Goal: Task Accomplishment & Management: Complete application form

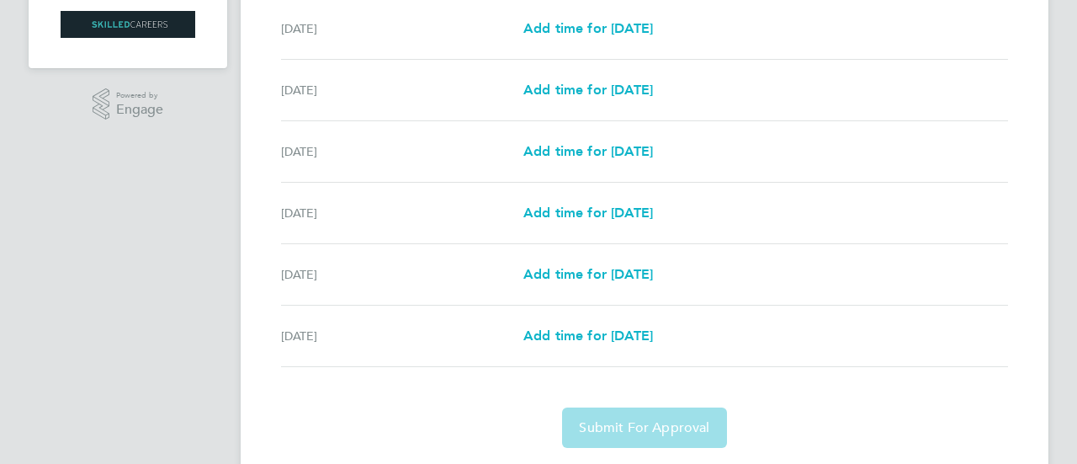
scroll to position [372, 0]
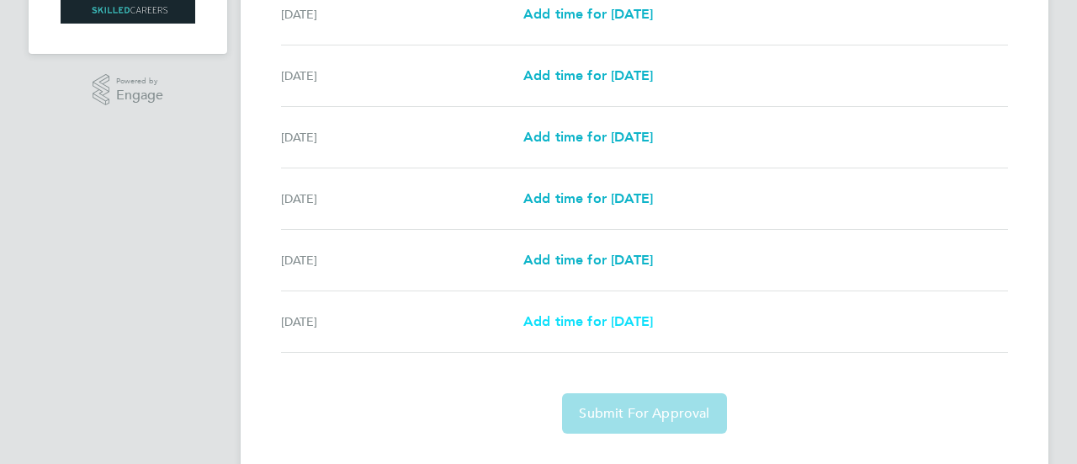
click at [566, 321] on span "Add time for [DATE]" at bounding box center [589, 321] width 130 height 16
select select "30"
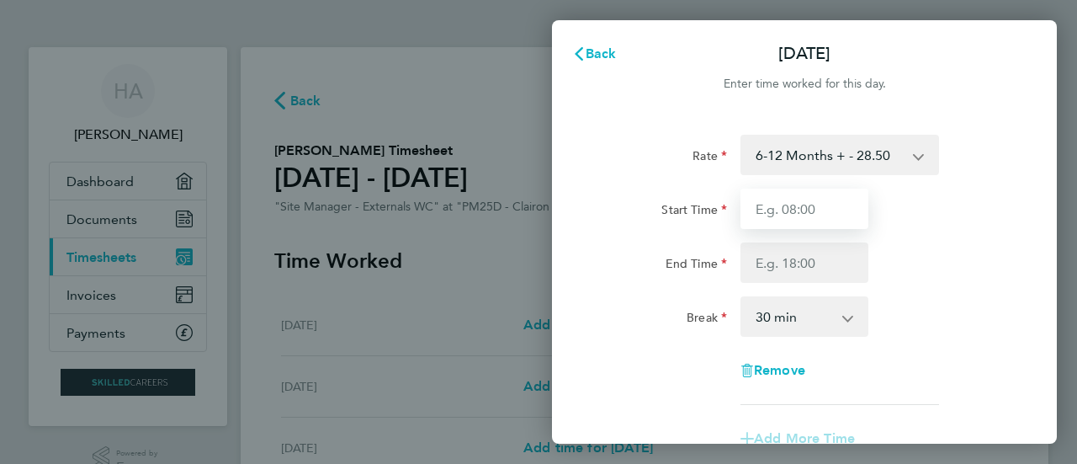
click at [848, 201] on input "Start Time" at bounding box center [805, 209] width 128 height 40
type input "08:00"
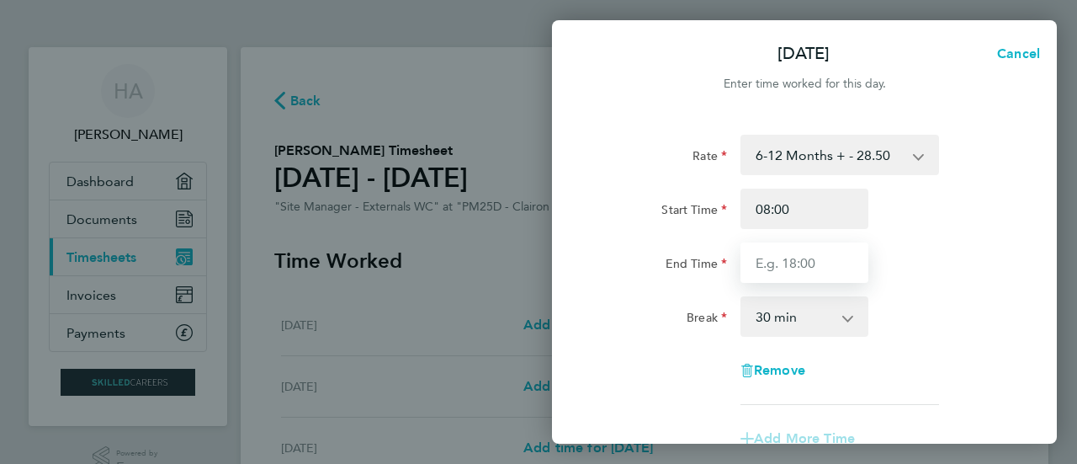
click at [810, 258] on input "End Time" at bounding box center [805, 262] width 128 height 40
type input "17:00"
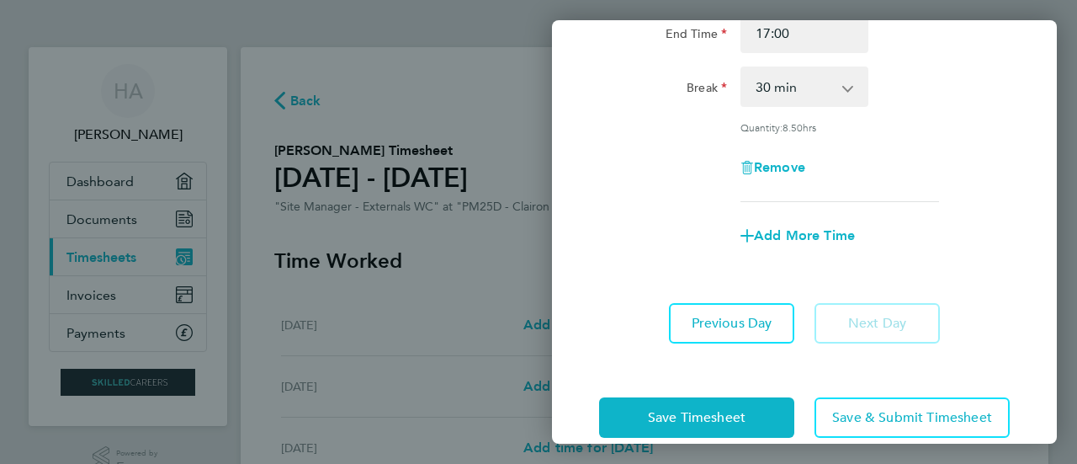
click at [877, 233] on form "Rate 6-12 Months + - 28.50 Start Time 08:00 End Time 17:00 Break 0 min 15 min 3…" at bounding box center [804, 87] width 411 height 364
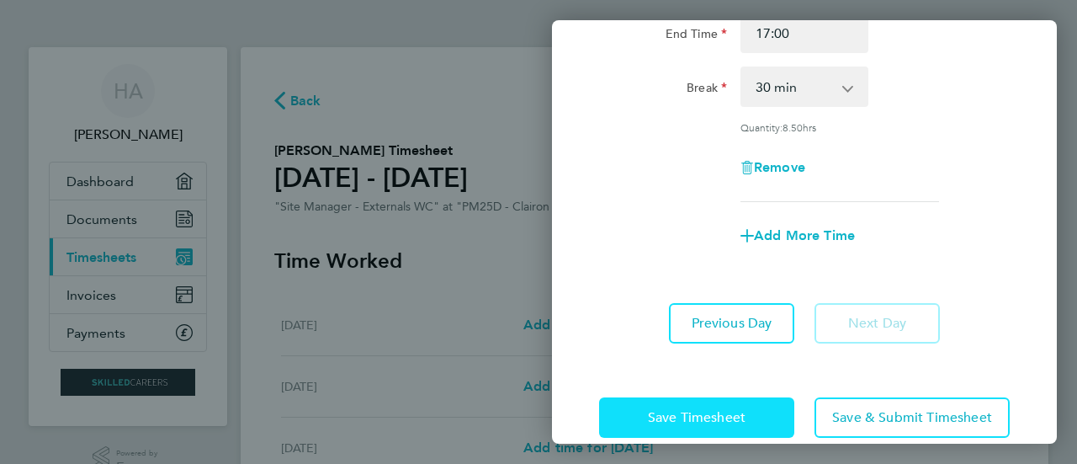
click at [709, 412] on span "Save Timesheet" at bounding box center [697, 417] width 98 height 17
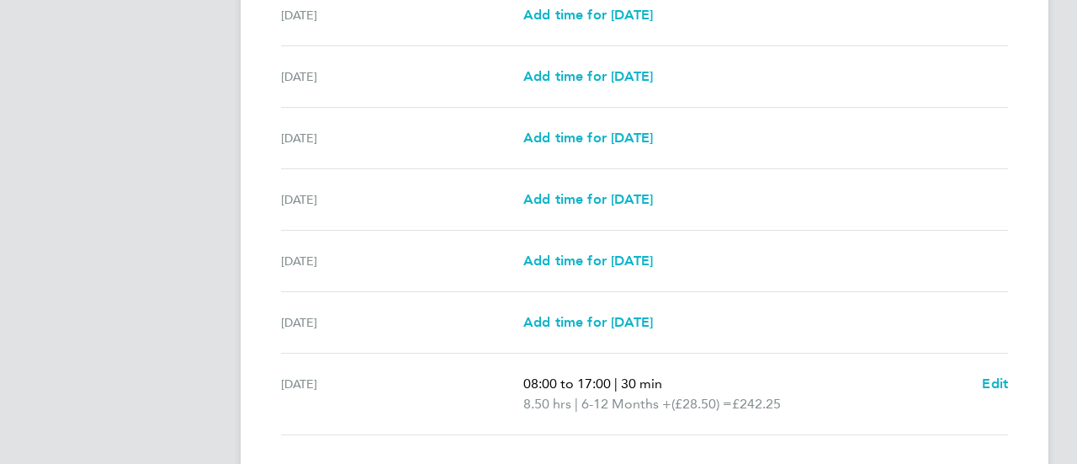
scroll to position [499, 0]
click at [982, 374] on span "Edit" at bounding box center [995, 382] width 26 height 16
select select "30"
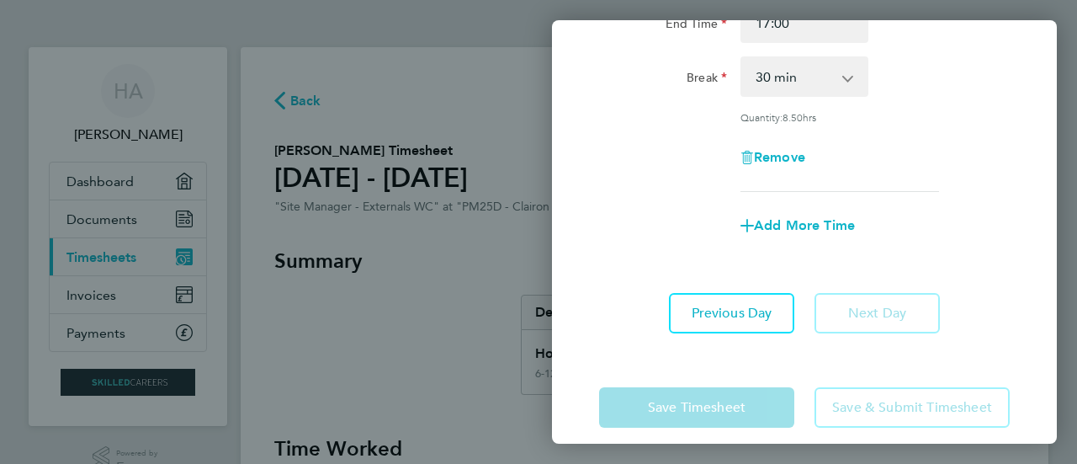
scroll to position [256, 0]
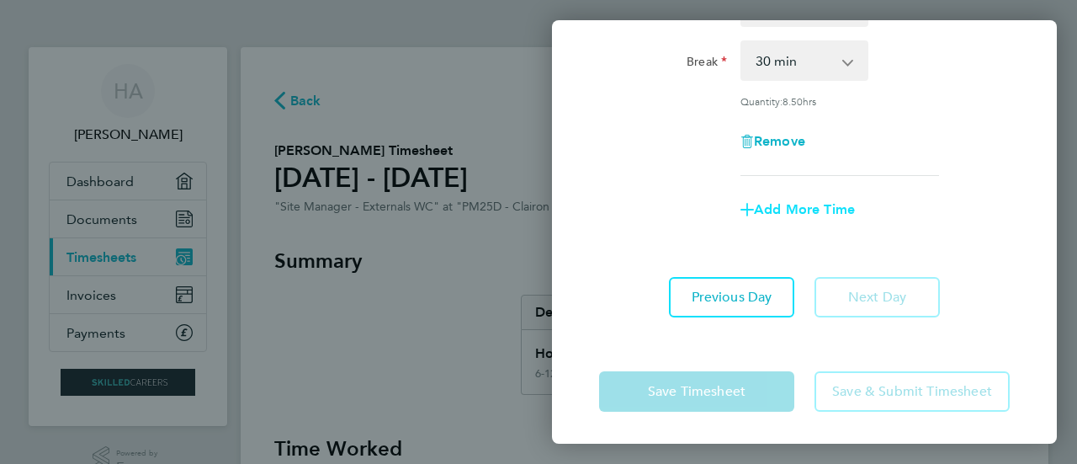
click at [763, 213] on span "Add More Time" at bounding box center [804, 209] width 101 height 16
select select "null"
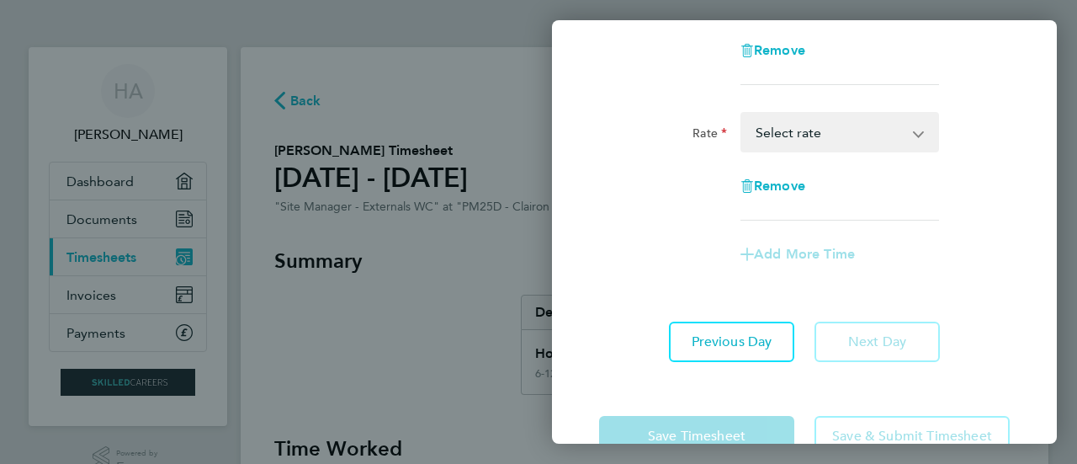
scroll to position [348, 0]
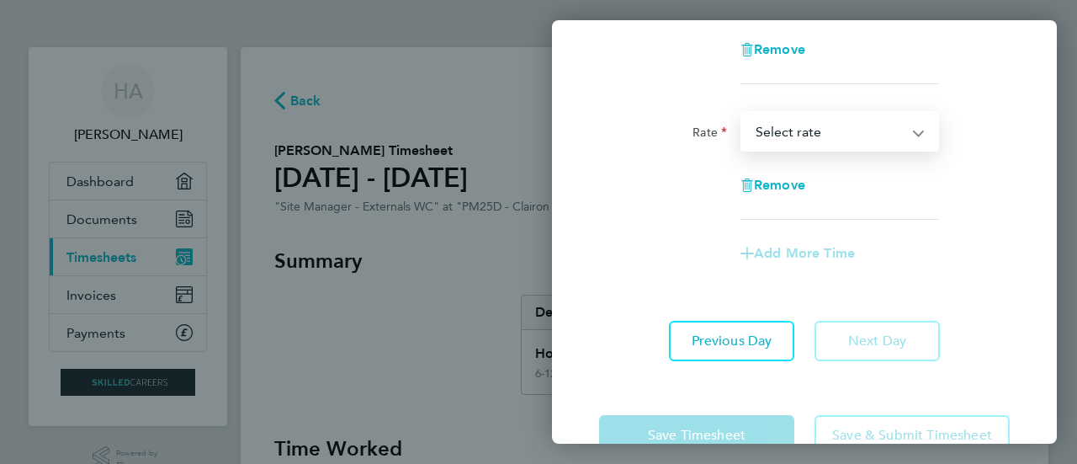
click at [763, 137] on select "6-12 Months + - 28.50 Select rate" at bounding box center [829, 131] width 175 height 37
select select "30"
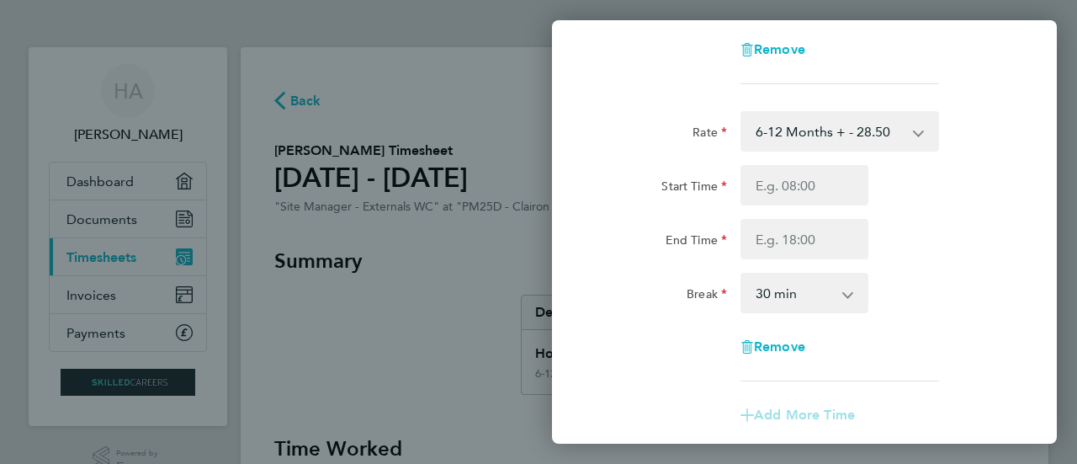
click at [431, 265] on div "[DATE] Cancel Enter time worked for this day. Rate 6-12 Months + - 28.50 Start …" at bounding box center [538, 232] width 1077 height 464
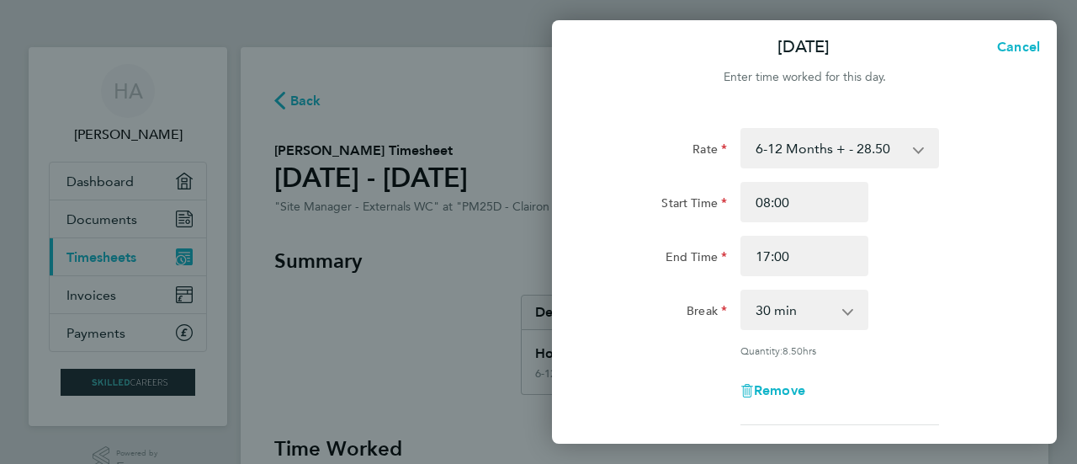
scroll to position [0, 0]
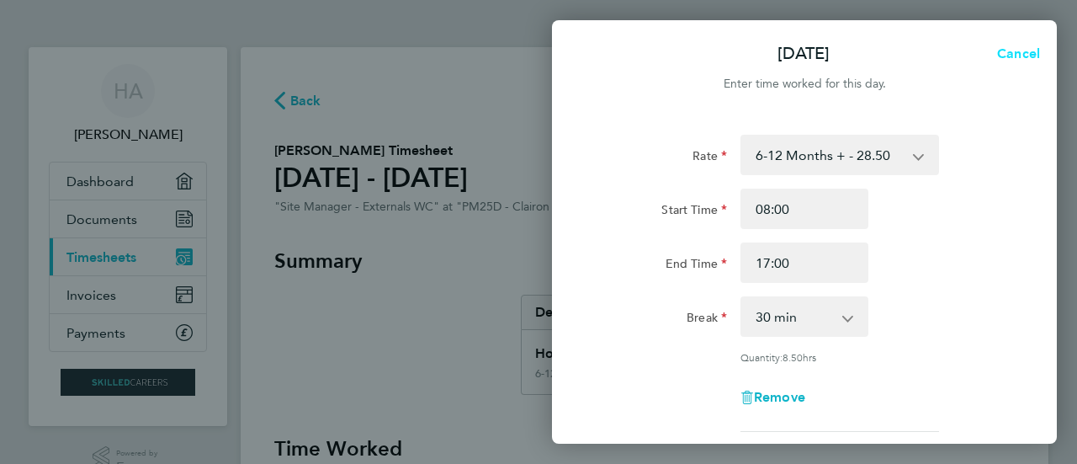
click at [1008, 51] on span "Cancel" at bounding box center [1016, 53] width 48 height 16
select select "30"
click at [582, 55] on icon "button" at bounding box center [578, 53] width 13 height 13
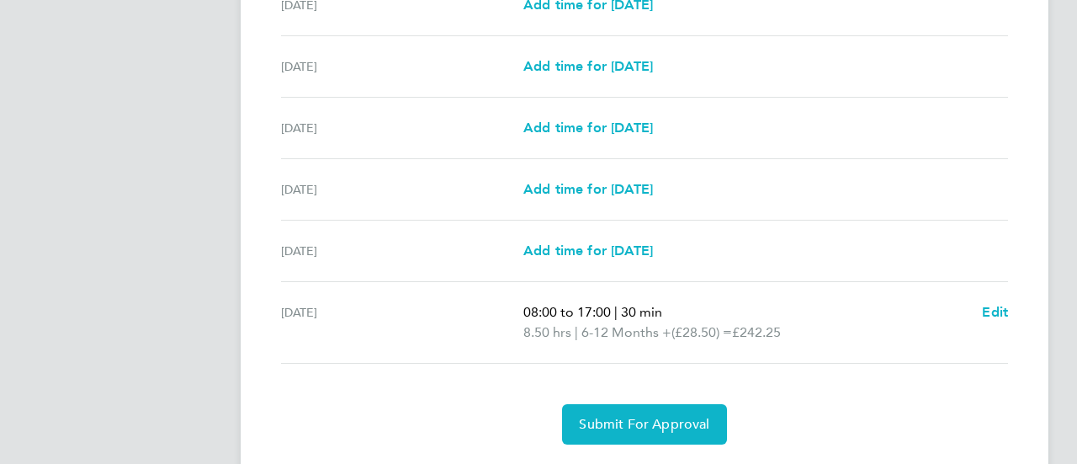
scroll to position [614, 0]
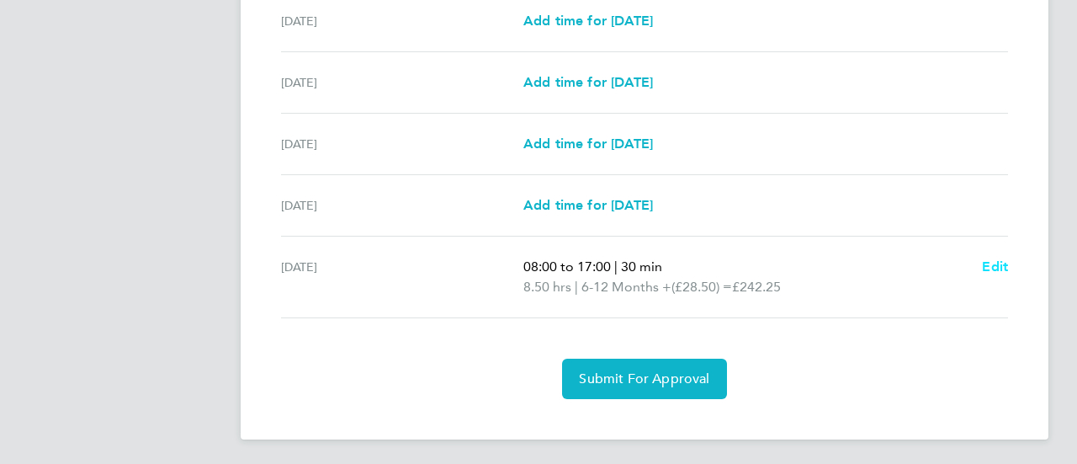
click at [1002, 265] on span "Edit" at bounding box center [995, 266] width 26 height 16
select select "30"
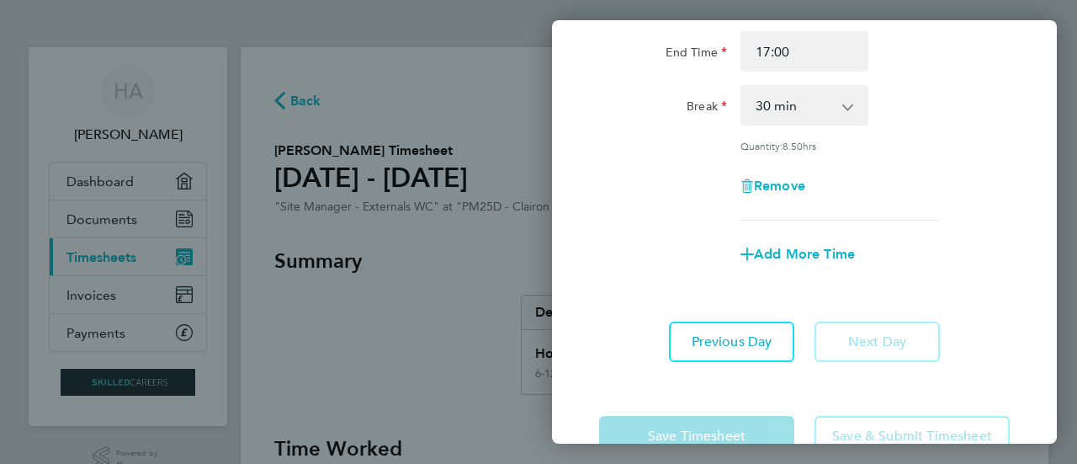
scroll to position [215, 0]
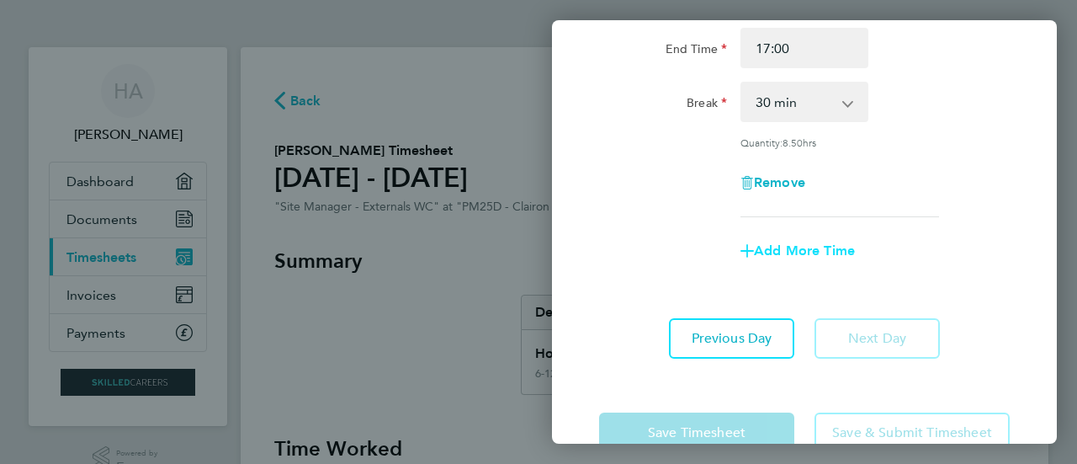
click at [768, 249] on span "Add More Time" at bounding box center [804, 250] width 101 height 16
select select "null"
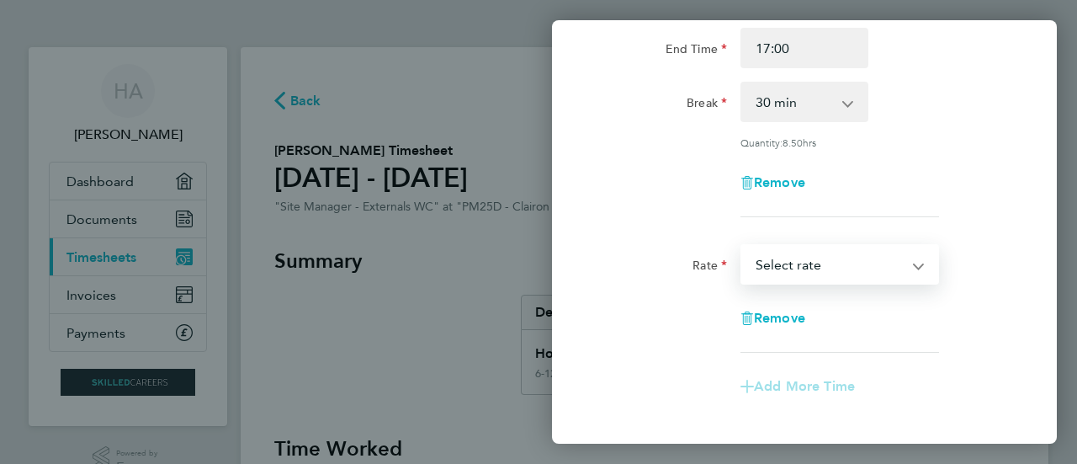
click at [771, 255] on select "6-12 Months + - 28.50 Select rate" at bounding box center [829, 264] width 175 height 37
select select "30"
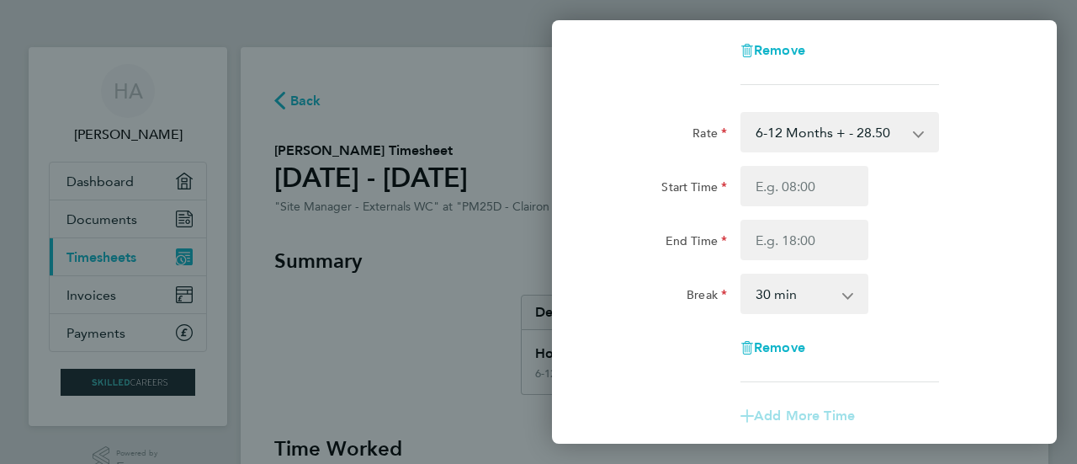
scroll to position [351, 0]
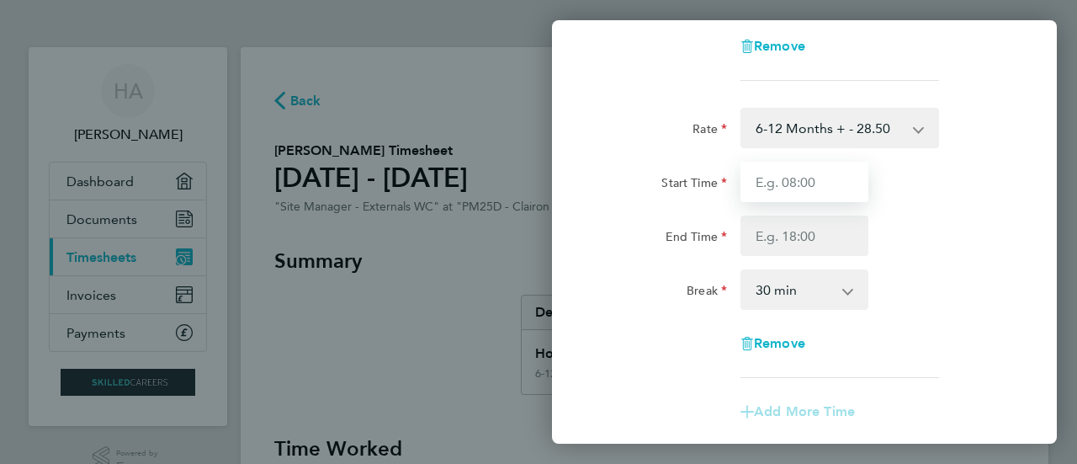
click at [786, 188] on input "Start Time" at bounding box center [805, 182] width 128 height 40
type input "08:00"
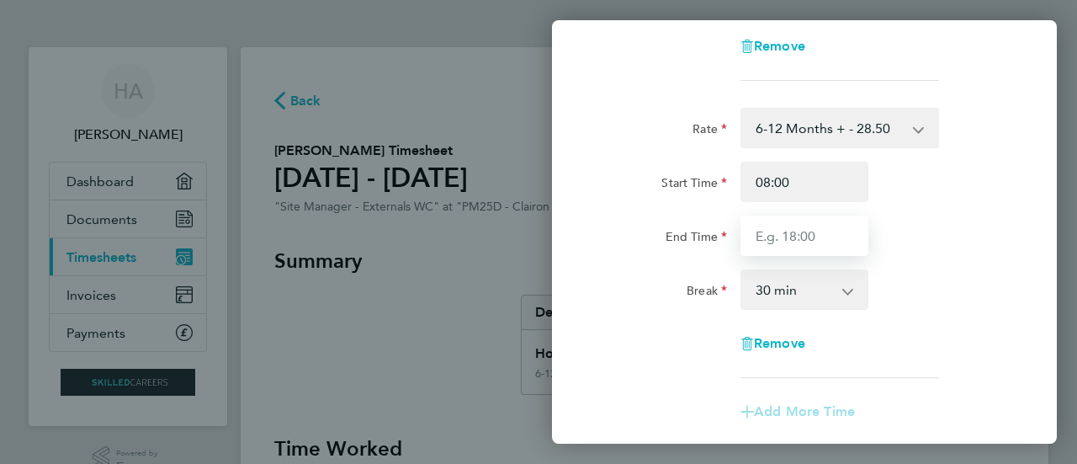
click at [800, 233] on input "End Time" at bounding box center [805, 235] width 128 height 40
type input "17:00"
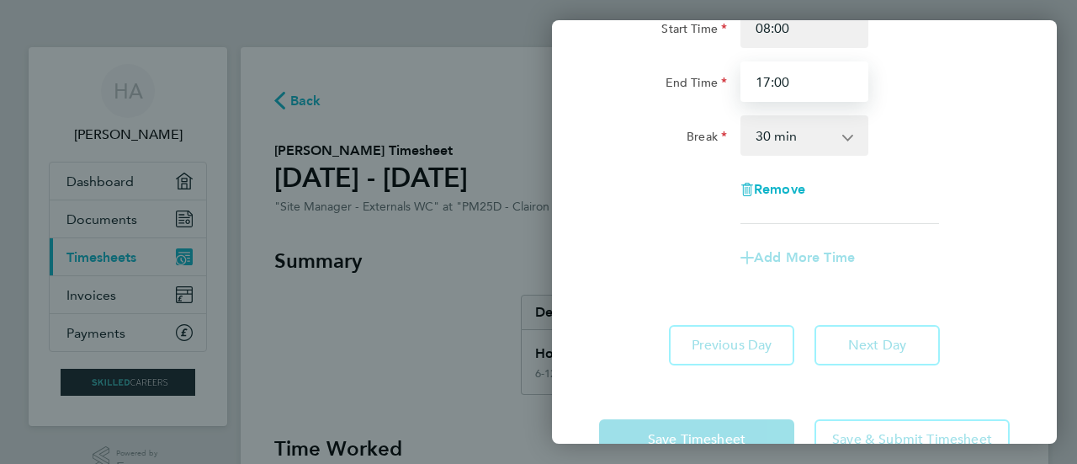
scroll to position [506, 0]
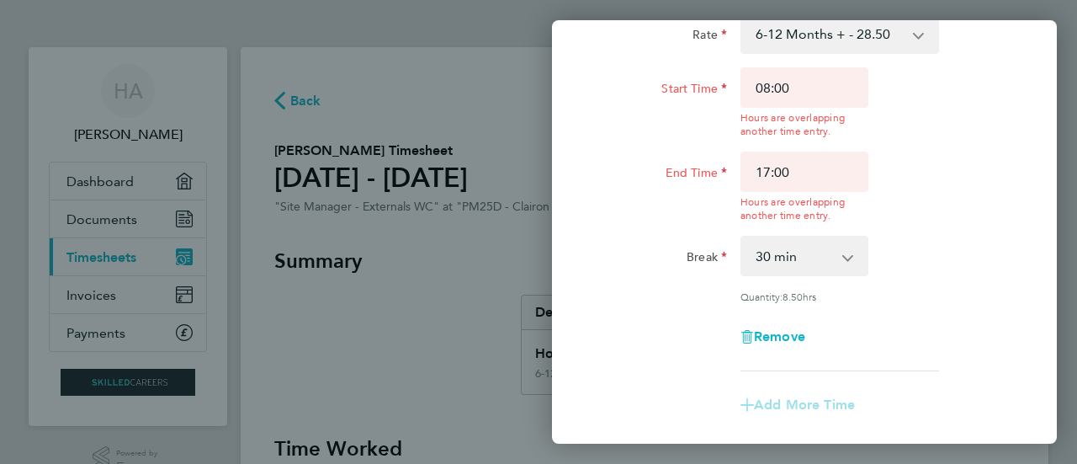
click at [894, 207] on div "Rate 6-12 Months + - 28.50 Start Time 08:00 Hours are overlapping another time …" at bounding box center [804, 192] width 411 height 358
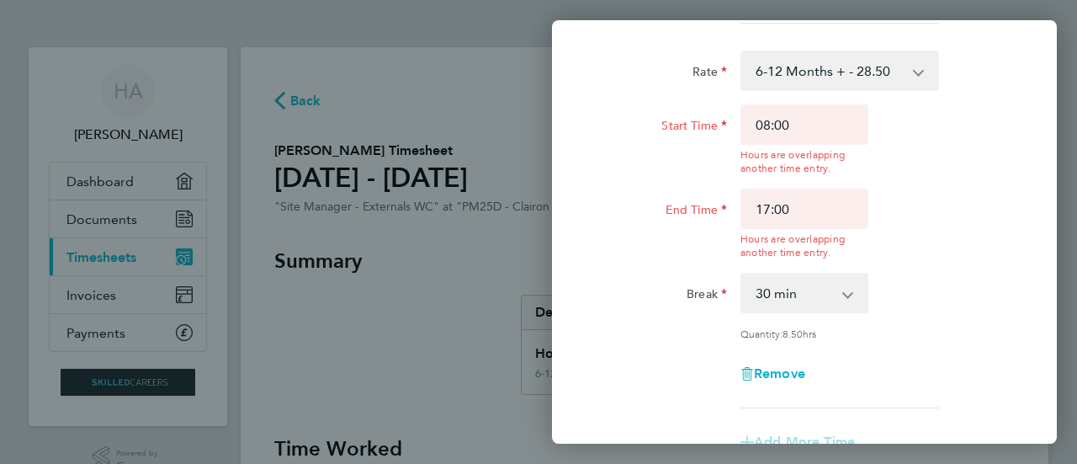
scroll to position [471, 0]
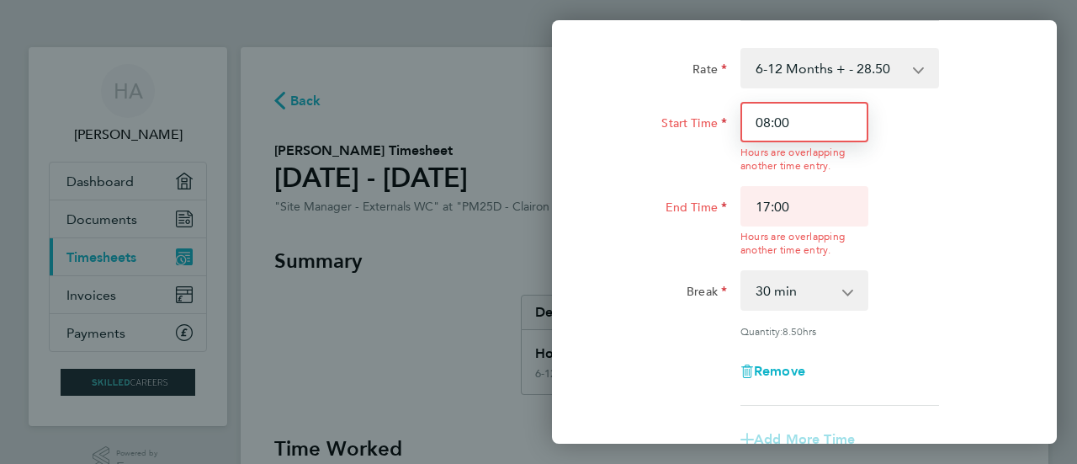
click at [828, 130] on input "08:00" at bounding box center [805, 122] width 128 height 40
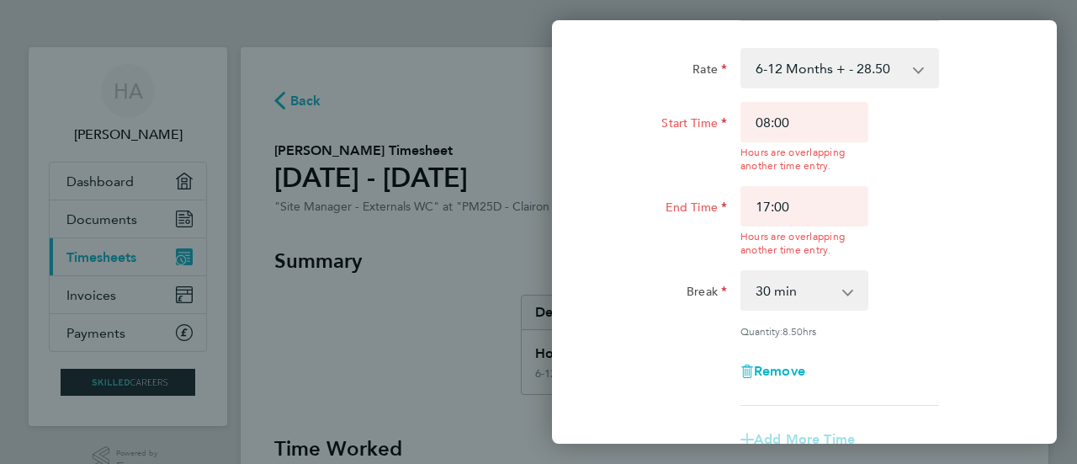
click at [939, 171] on div "Start Time 08:00 Hours are overlapping another time entry. End Time 17:00 Hours…" at bounding box center [805, 179] width 424 height 155
click at [843, 202] on input "17:00" at bounding box center [805, 206] width 128 height 40
click at [971, 237] on div "End Time 17:00 Hours are overlapping another time entry." at bounding box center [805, 221] width 424 height 71
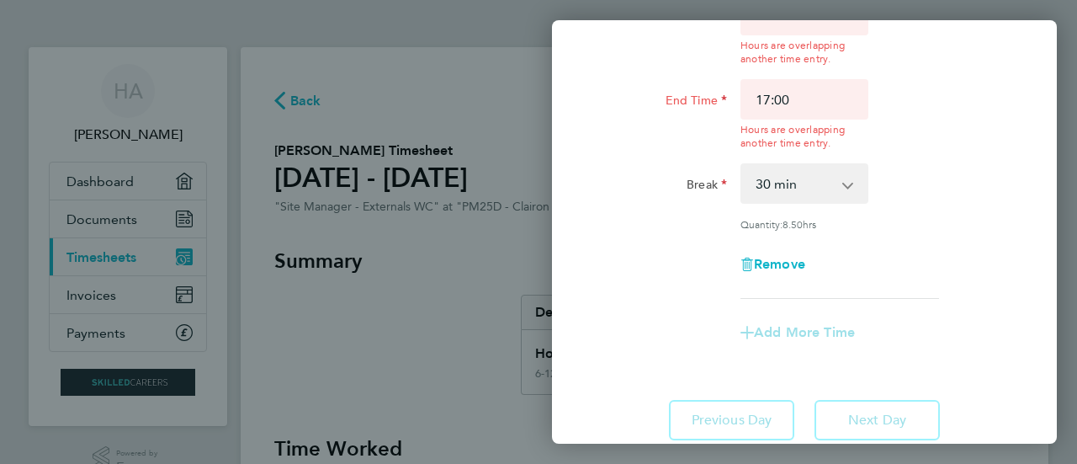
scroll to position [588, 0]
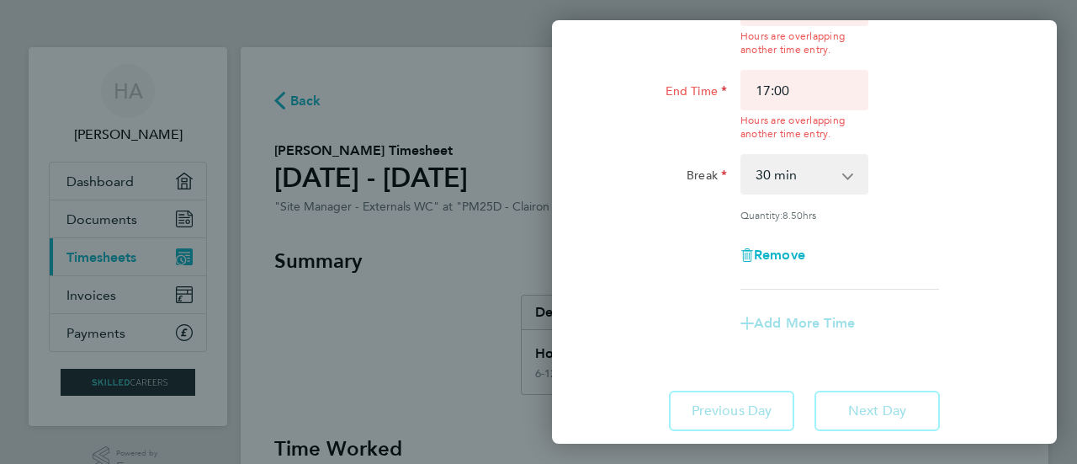
click at [855, 178] on app-icon-cross-button at bounding box center [857, 174] width 20 height 37
click at [784, 177] on select "0 min 15 min 30 min 45 min 60 min 75 min 90 min" at bounding box center [794, 174] width 104 height 37
click at [937, 252] on div "Remove" at bounding box center [805, 255] width 424 height 40
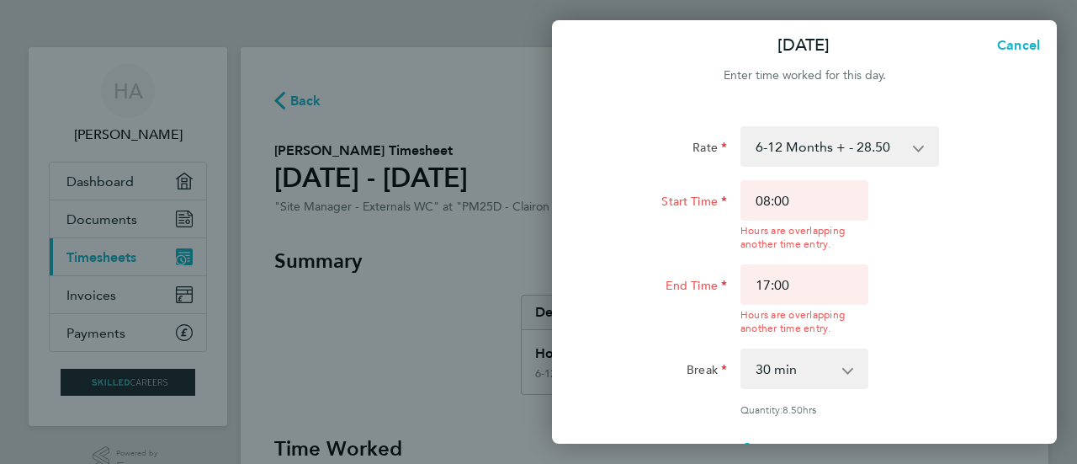
scroll to position [0, 0]
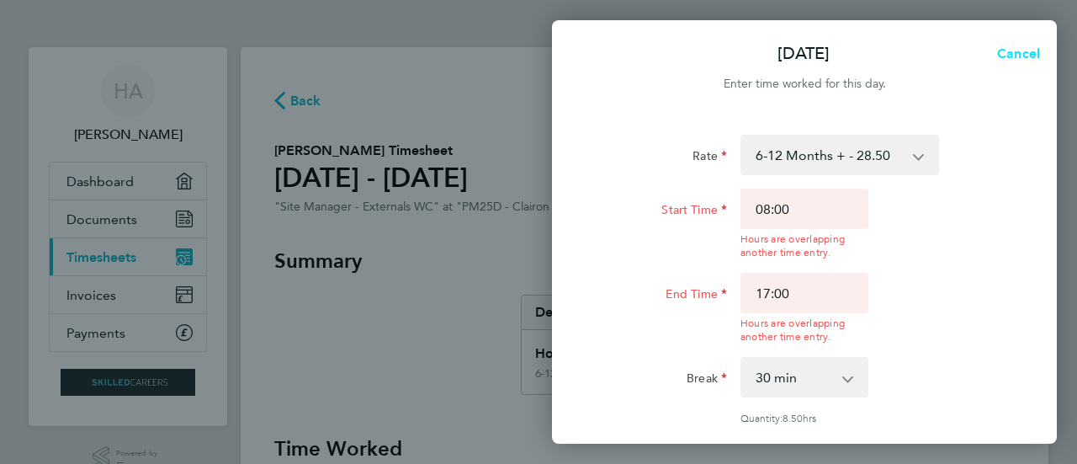
click at [1029, 48] on span "Cancel" at bounding box center [1016, 53] width 48 height 16
select select "30"
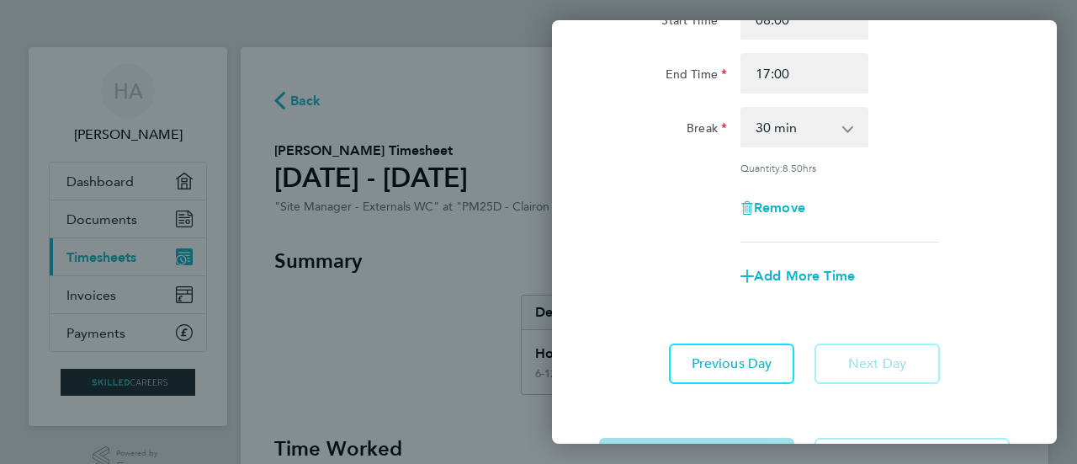
scroll to position [190, 0]
click at [710, 362] on span "Previous Day" at bounding box center [732, 362] width 81 height 17
select select "30"
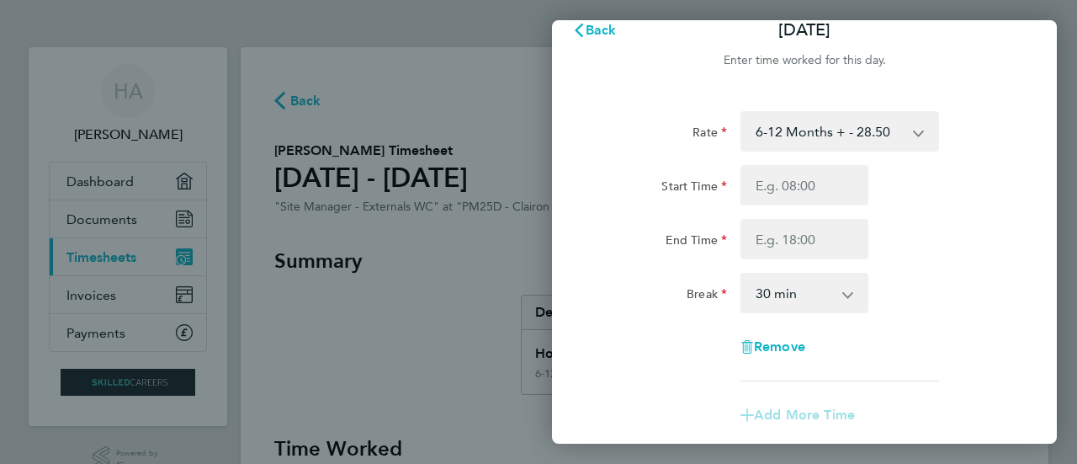
scroll to position [22, 0]
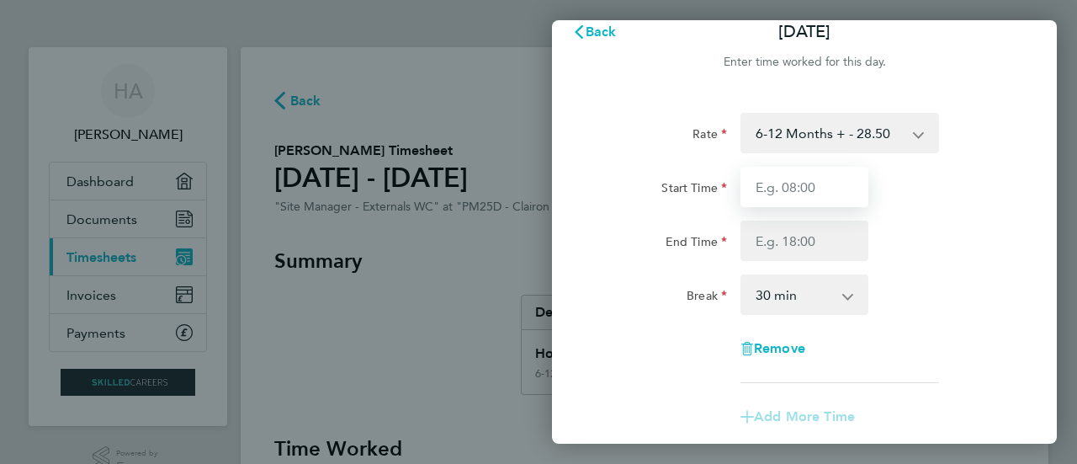
click at [826, 199] on input "Start Time" at bounding box center [805, 187] width 128 height 40
type input "08:00"
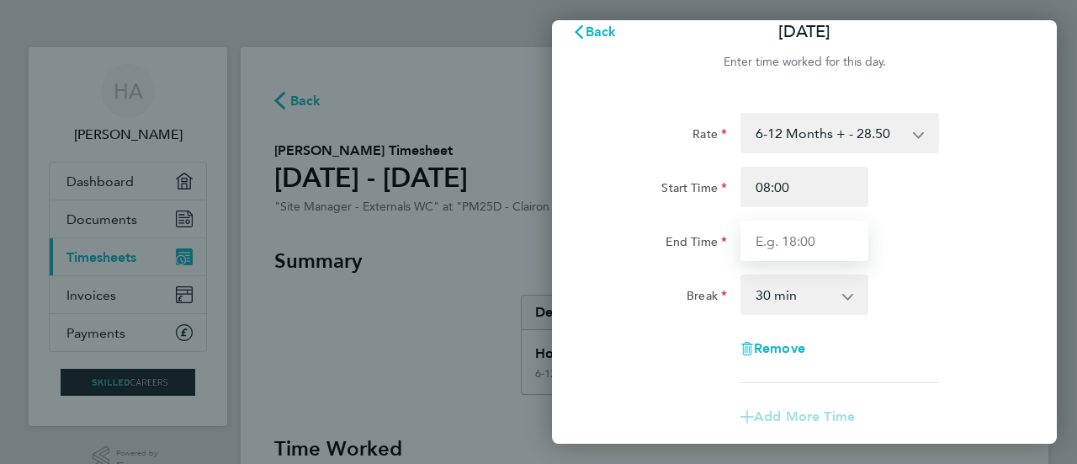
click at [819, 235] on input "End Time" at bounding box center [805, 241] width 128 height 40
type input "17:00"
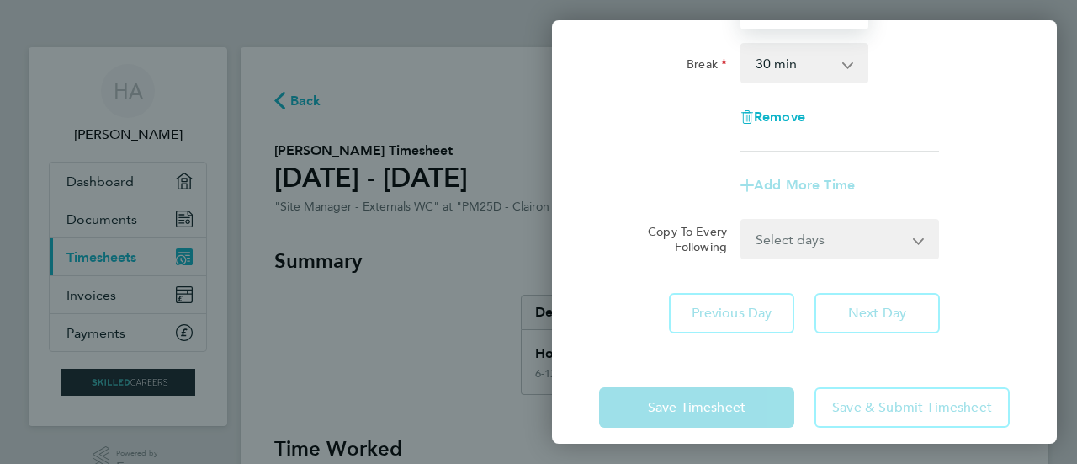
scroll to position [270, 0]
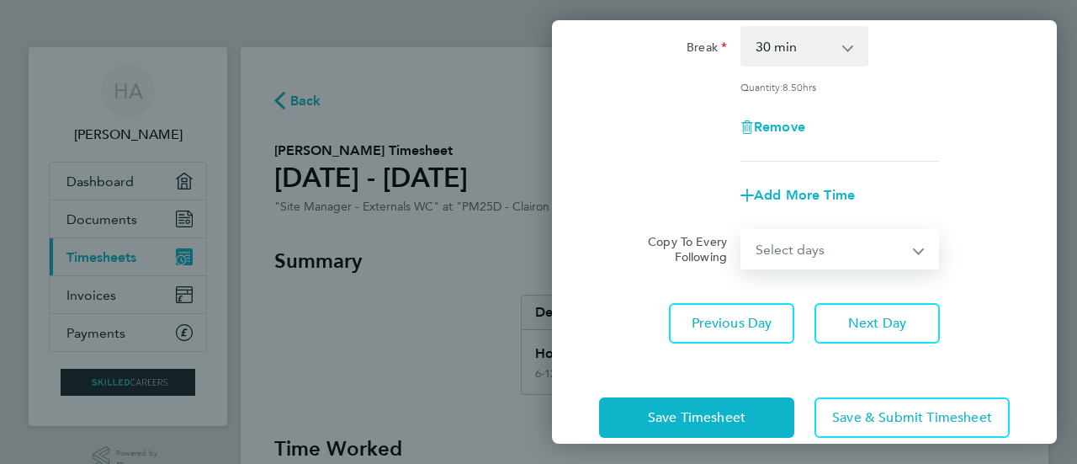
click at [813, 223] on form "Rate 6-12 Months + - 28.50 Start Time 08:00 End Time 17:00 Break 0 min 15 min 3…" at bounding box center [804, 66] width 411 height 405
click at [886, 253] on select "Select days [DATE]" at bounding box center [830, 249] width 177 height 37
click at [939, 199] on div "Add More Time" at bounding box center [805, 195] width 424 height 40
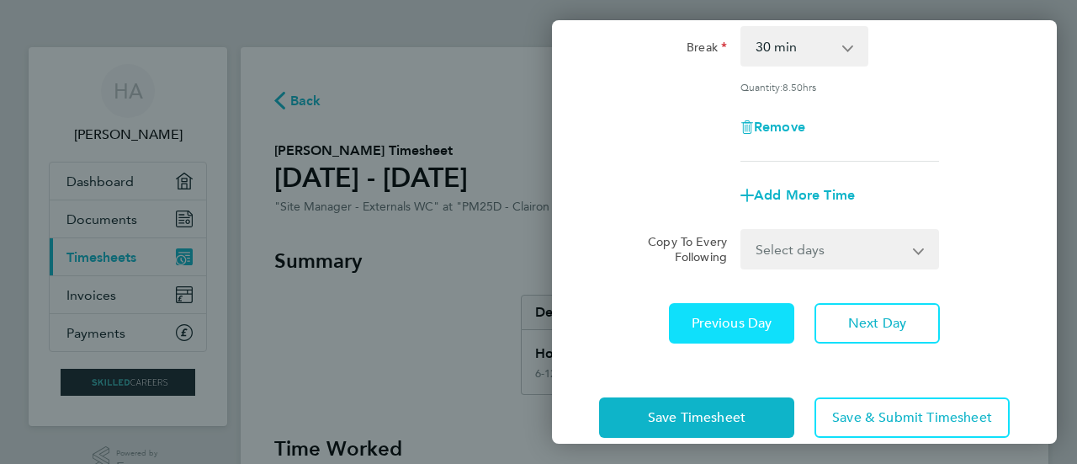
click at [707, 331] on button "Previous Day" at bounding box center [731, 323] width 125 height 40
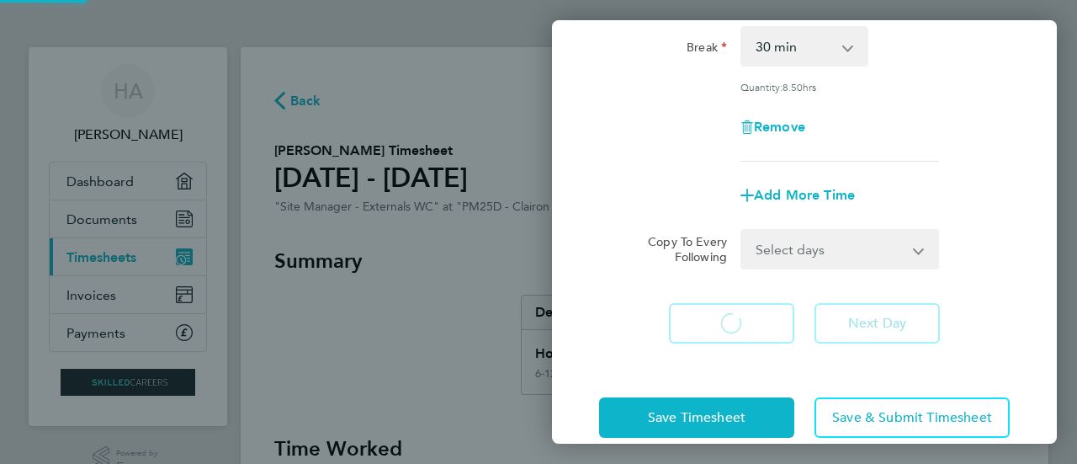
select select "30"
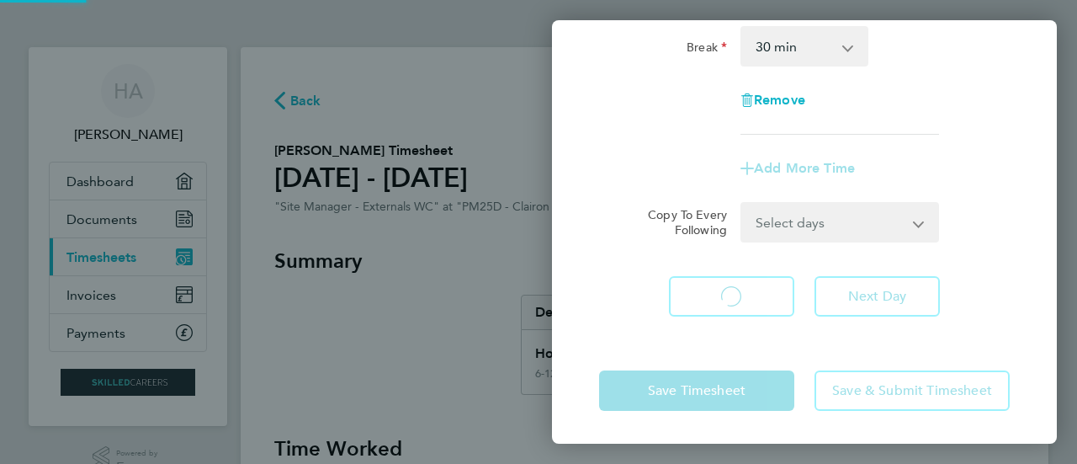
select select "30"
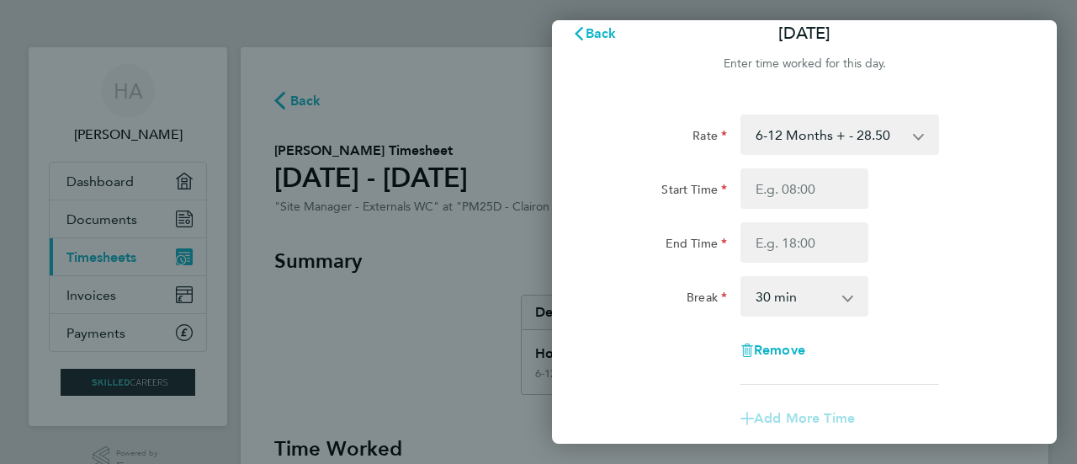
scroll to position [18, 0]
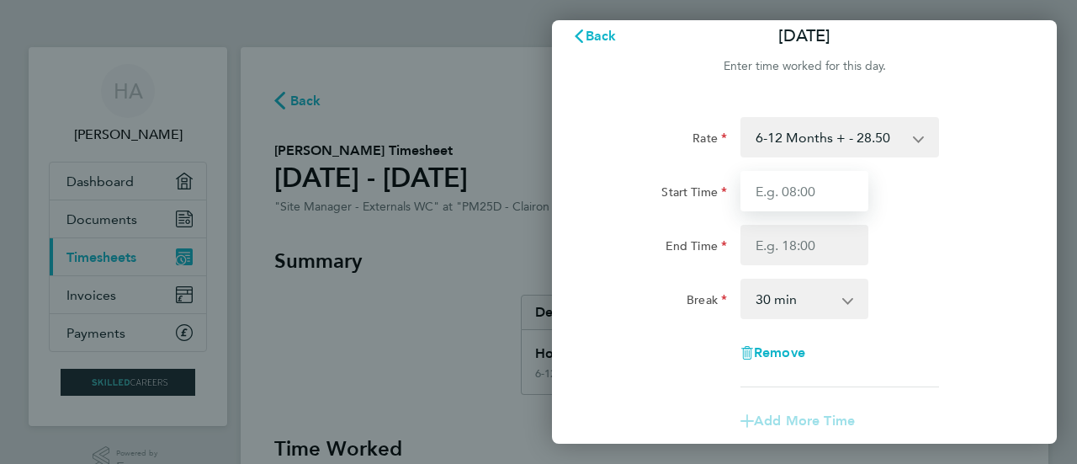
click at [832, 189] on input "Start Time" at bounding box center [805, 191] width 128 height 40
type input "08:00"
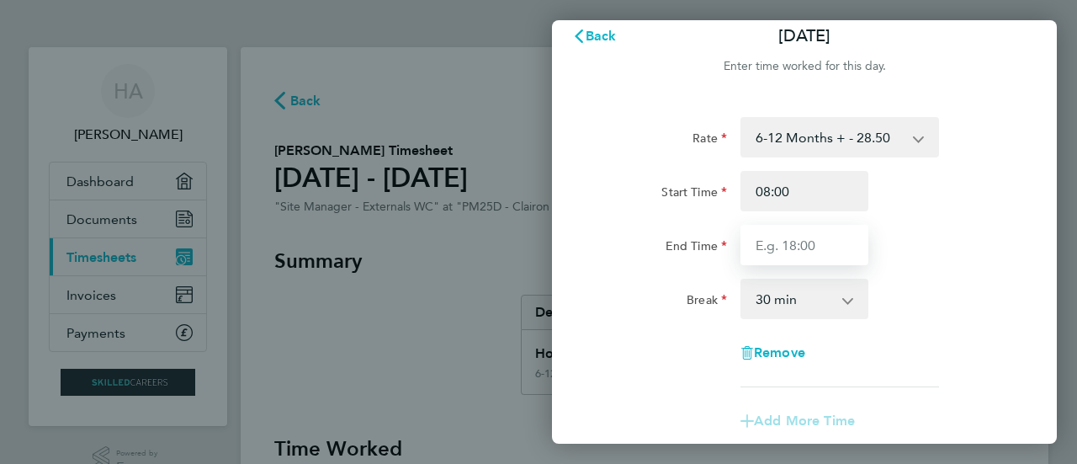
click at [816, 247] on input "End Time" at bounding box center [805, 245] width 128 height 40
type input "17:00"
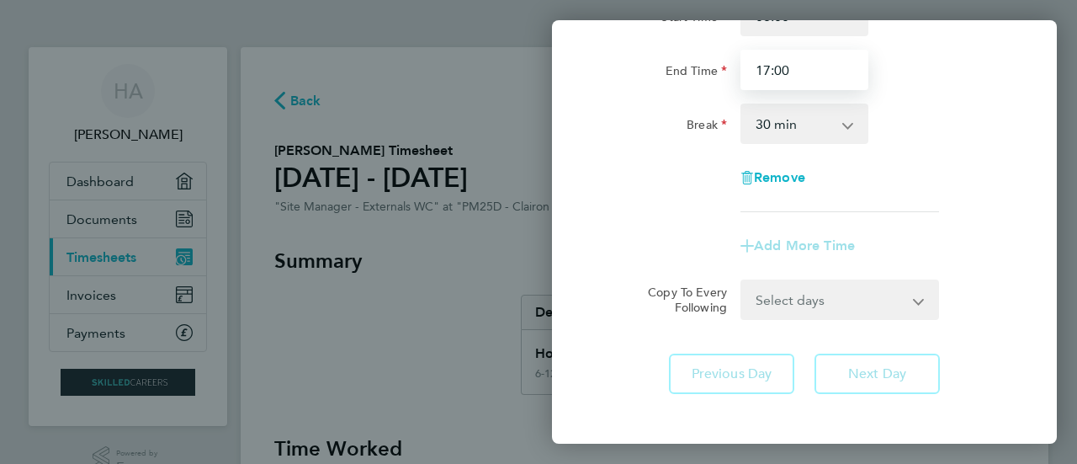
scroll to position [201, 0]
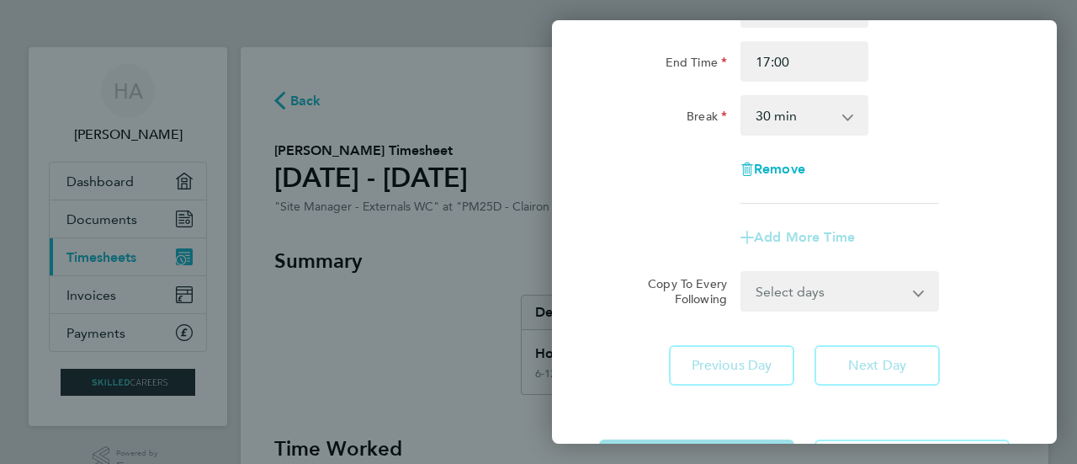
click at [831, 284] on form "Rate 6-12 Months + - 28.50 Start Time 08:00 End Time 17:00 Break 0 min 15 min 3…" at bounding box center [804, 123] width 411 height 378
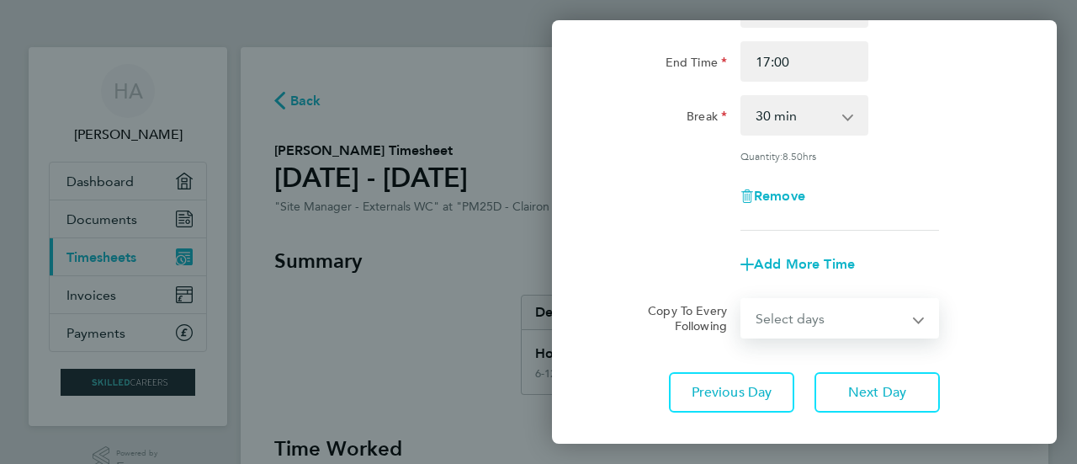
select select "DAY"
click at [742, 300] on select "Select days Day [DATE] [DATE]" at bounding box center [830, 318] width 177 height 37
select select "[DATE]"
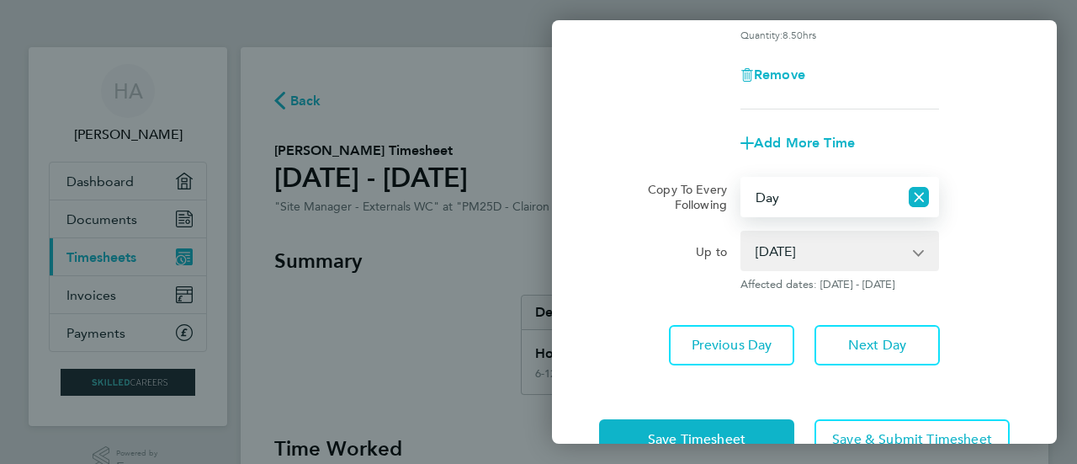
scroll to position [324, 0]
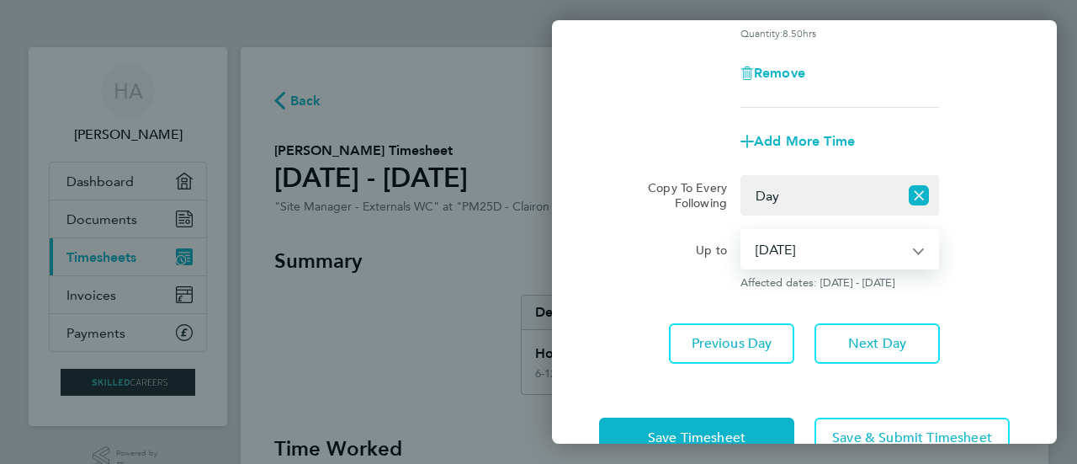
click at [917, 255] on select "[DATE] [DATE]" at bounding box center [829, 249] width 175 height 37
click at [715, 339] on span "Previous Day" at bounding box center [732, 343] width 81 height 17
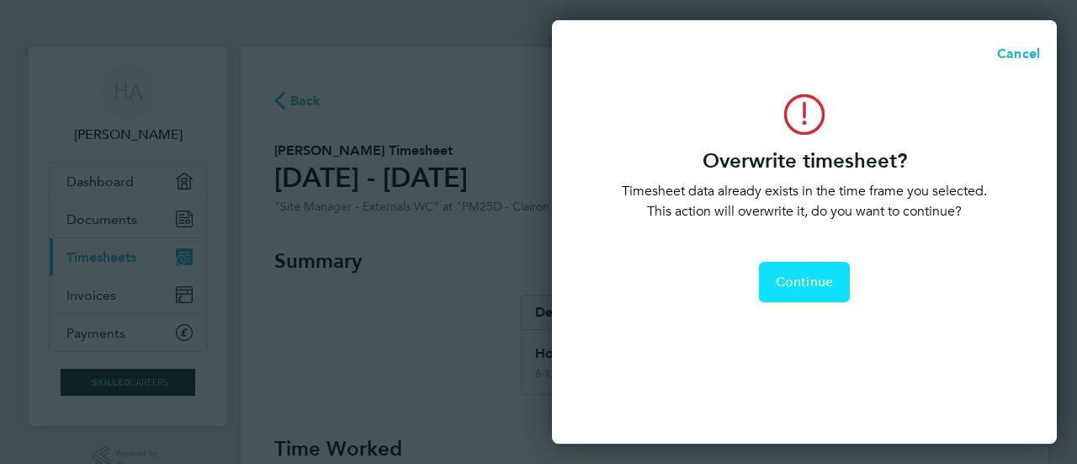
click at [795, 289] on span "Continue" at bounding box center [804, 282] width 57 height 17
select select "0: null"
select select "30"
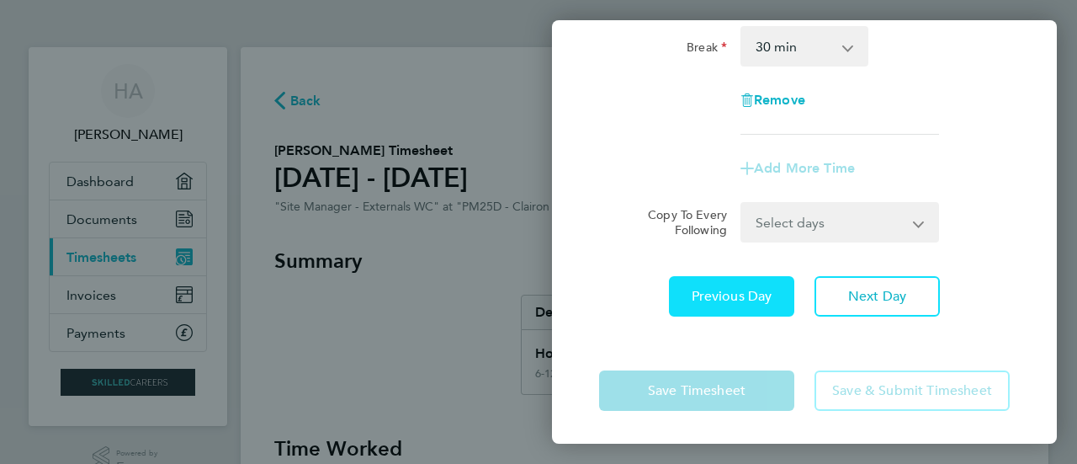
click at [742, 302] on span "Previous Day" at bounding box center [732, 296] width 81 height 17
select select "30"
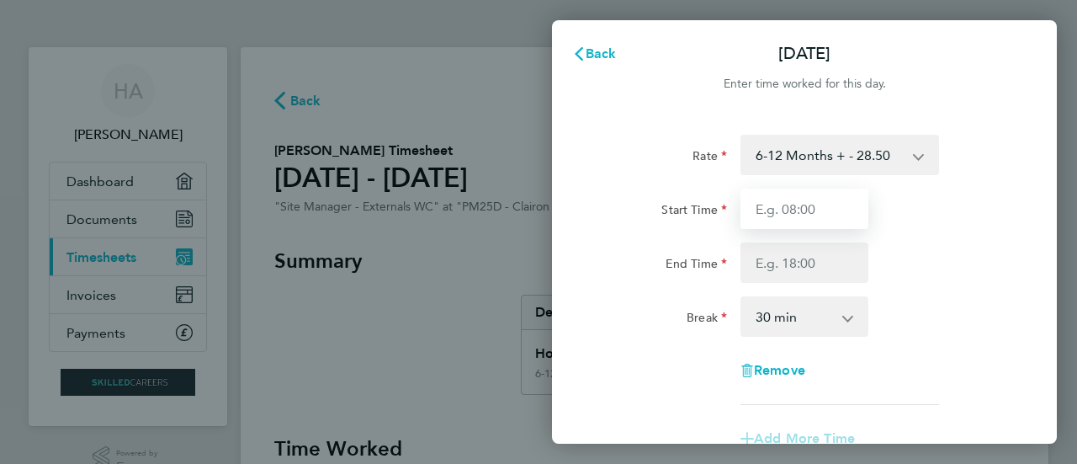
click at [834, 205] on input "Start Time" at bounding box center [805, 209] width 128 height 40
type input "08:00"
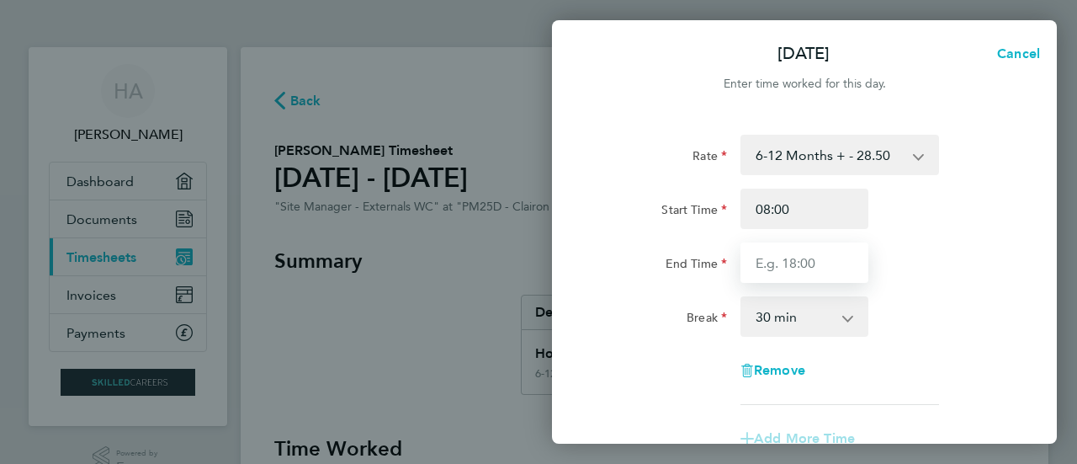
click at [797, 260] on input "End Time" at bounding box center [805, 262] width 128 height 40
type input "17:00"
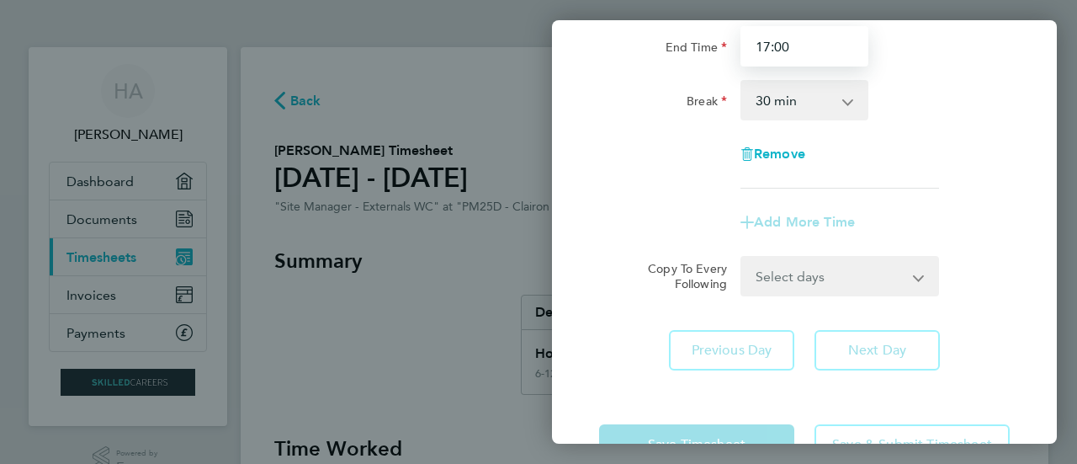
scroll to position [217, 0]
click at [813, 281] on div "Select days Day [DATE] [DATE] [DATE] [DATE]" at bounding box center [840, 275] width 199 height 40
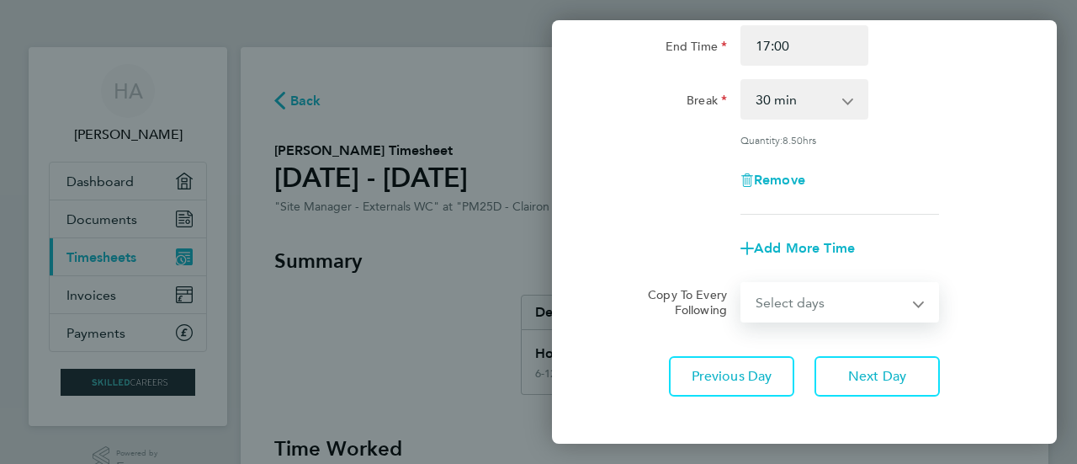
select select "DAY"
click at [742, 284] on select "Select days Day [DATE] [DATE] [DATE] [DATE]" at bounding box center [830, 302] width 177 height 37
select select "[DATE]"
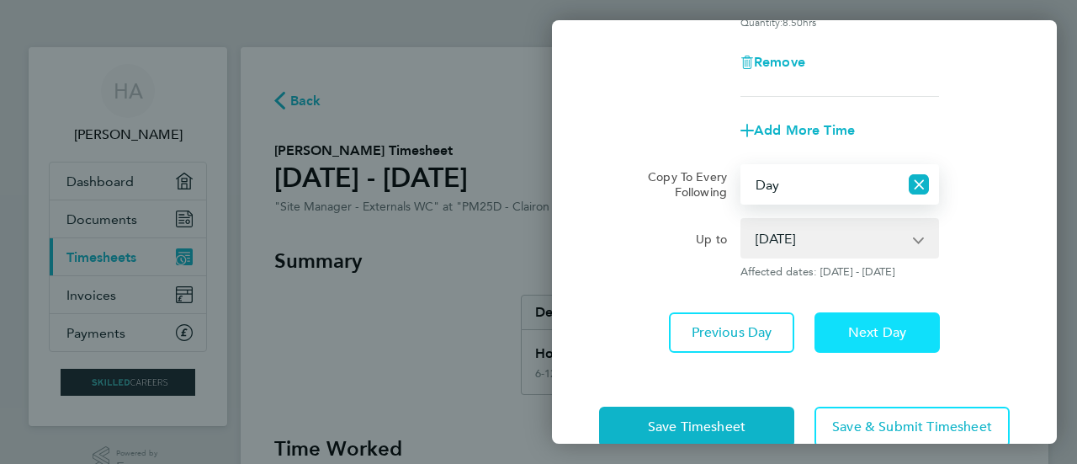
scroll to position [370, 0]
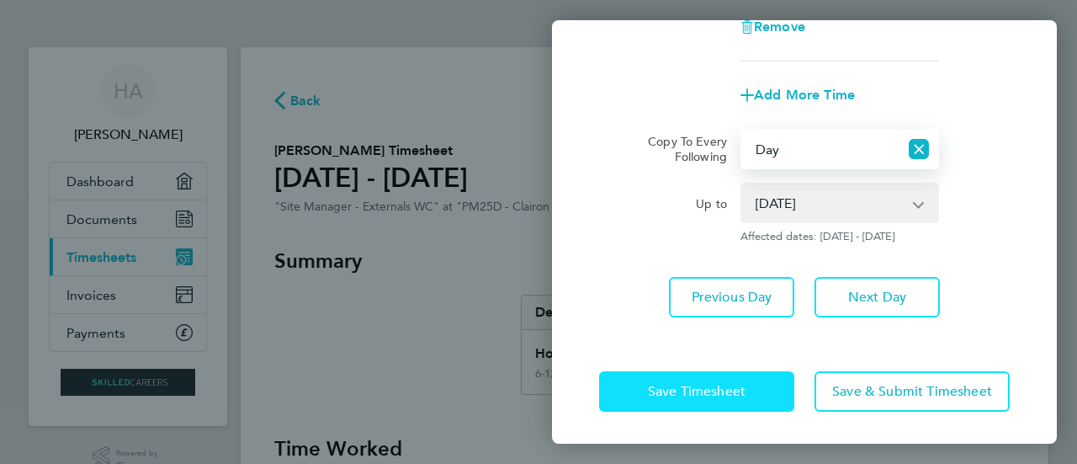
click at [730, 390] on span "Save Timesheet" at bounding box center [697, 391] width 98 height 17
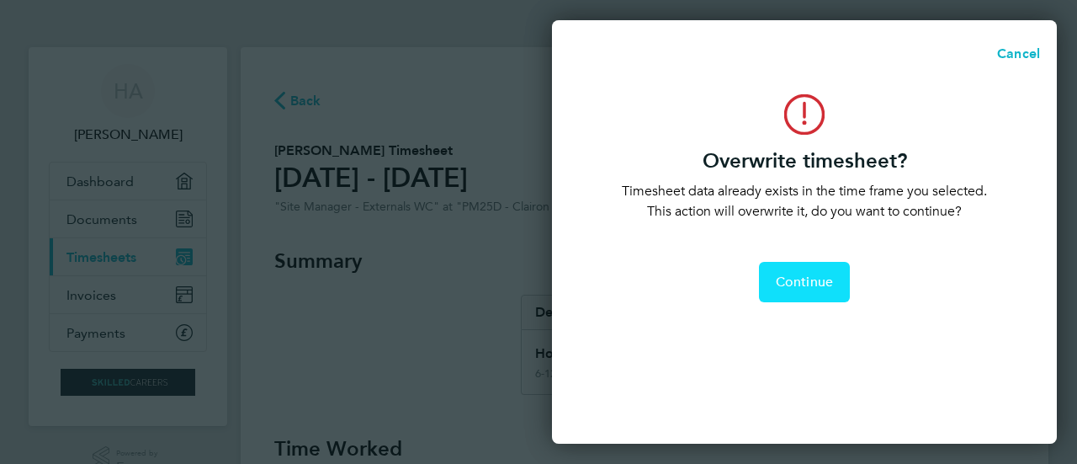
click at [821, 275] on span "Continue" at bounding box center [804, 282] width 57 height 17
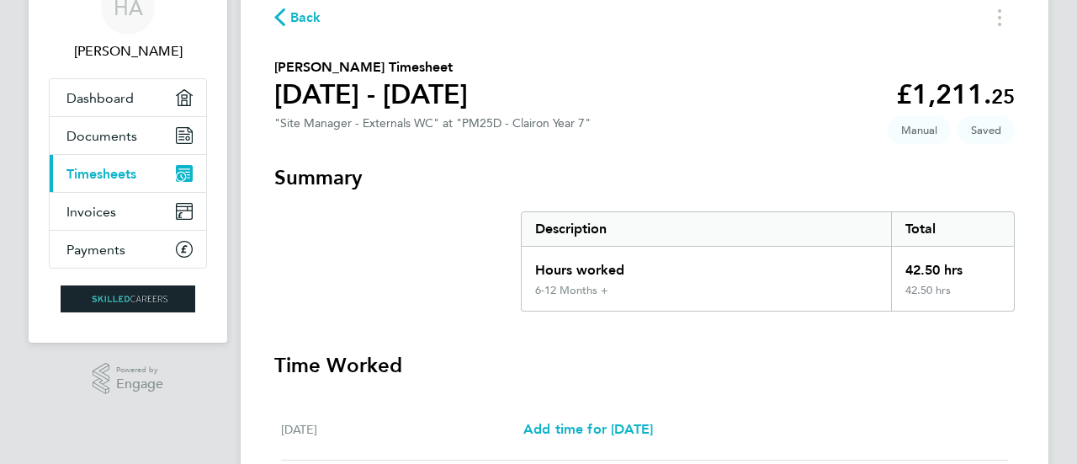
scroll to position [69, 0]
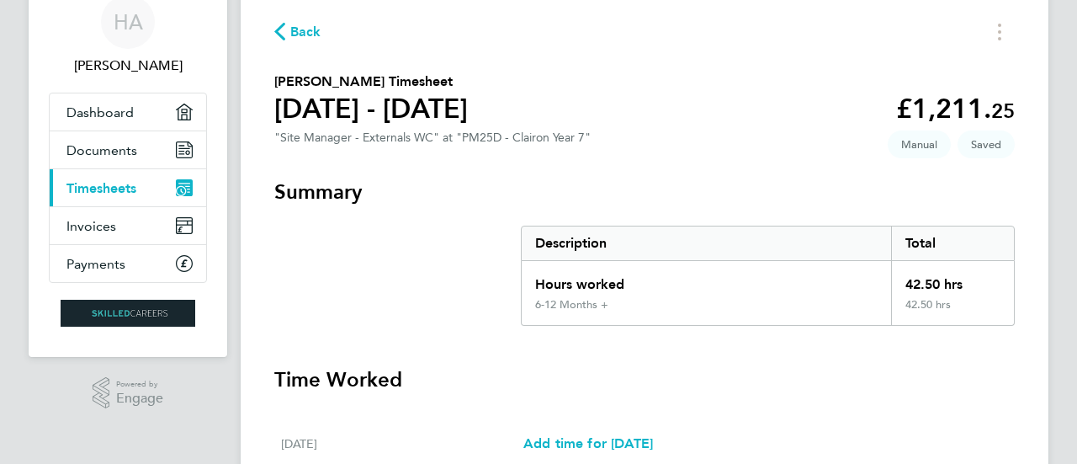
click at [114, 183] on span "Timesheets" at bounding box center [101, 188] width 70 height 16
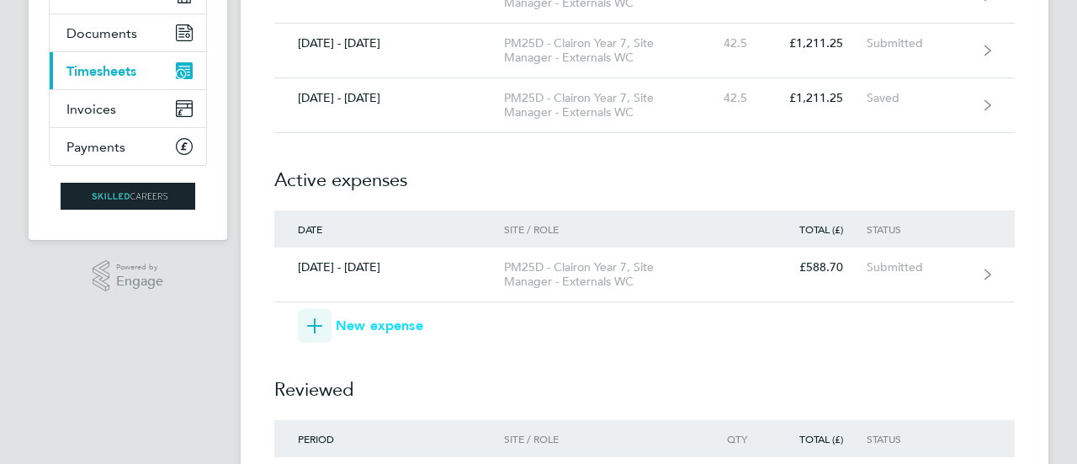
scroll to position [187, 0]
click at [359, 320] on span "New expense" at bounding box center [380, 325] width 88 height 20
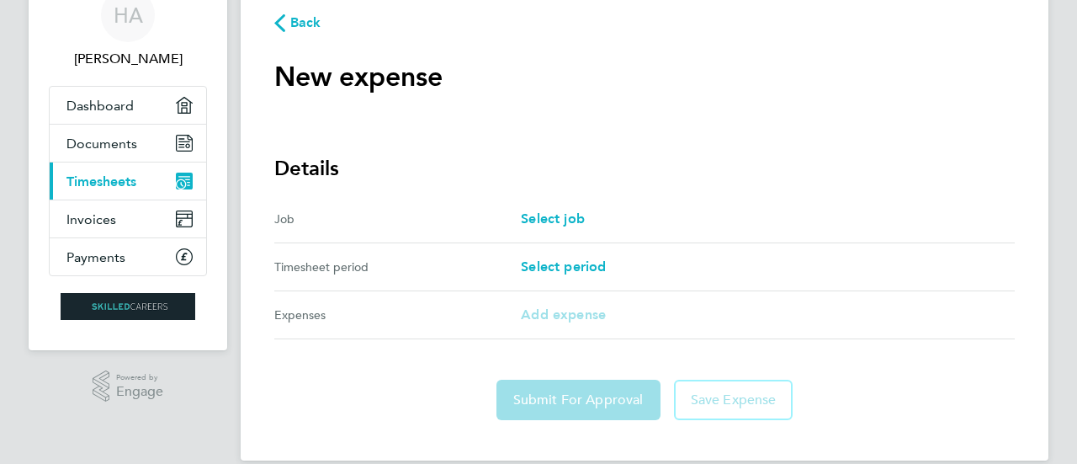
scroll to position [98, 0]
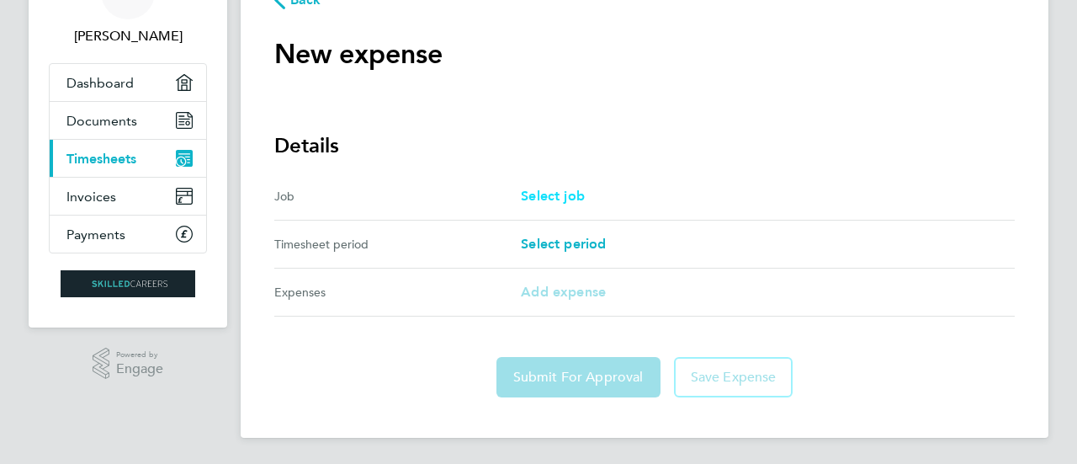
click at [559, 203] on span "Select job" at bounding box center [553, 196] width 64 height 16
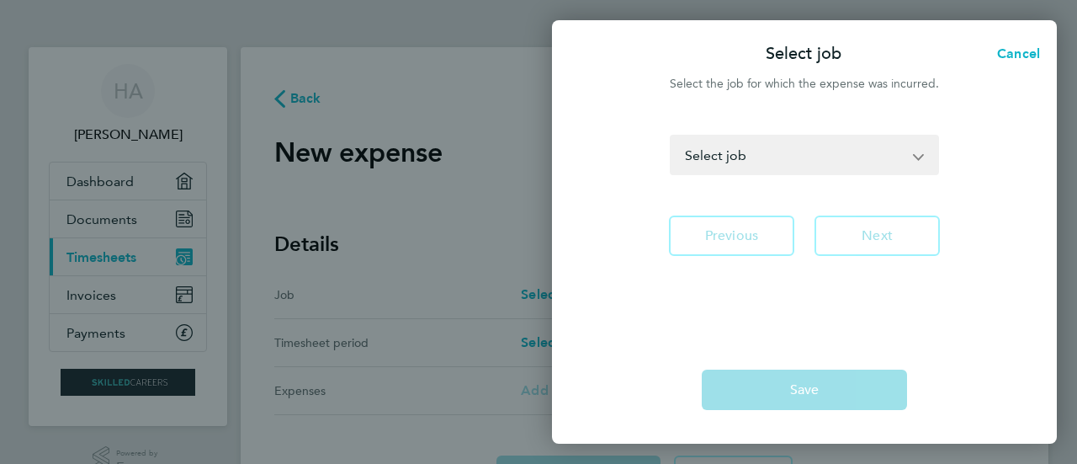
click at [810, 159] on select "PM23R - Clarion Housing - Site Manager - Externals WC PM25D - Clairon Year 7 - …" at bounding box center [795, 154] width 246 height 37
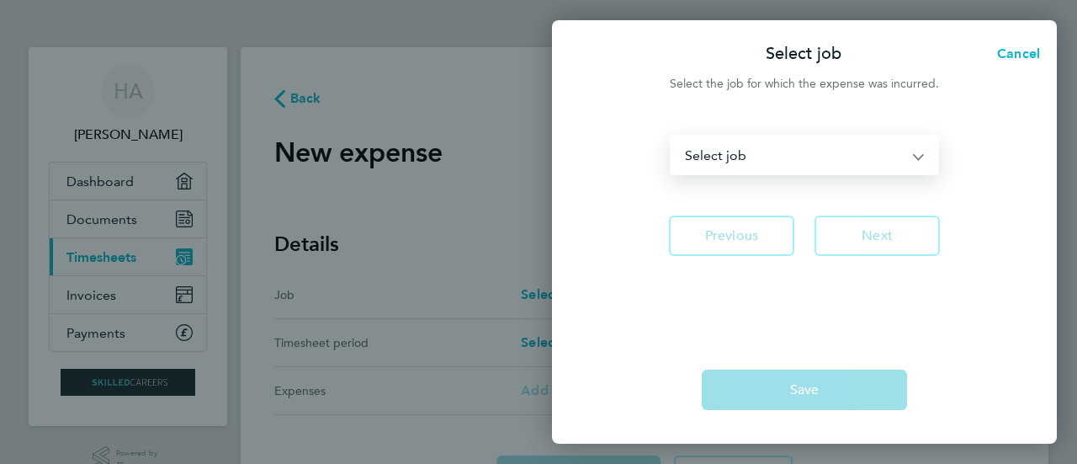
select select "288680"
click at [672, 136] on select "PM23R - Clarion Housing - Site Manager - Externals WC PM25D - Clairon Year 7 - …" at bounding box center [795, 154] width 246 height 37
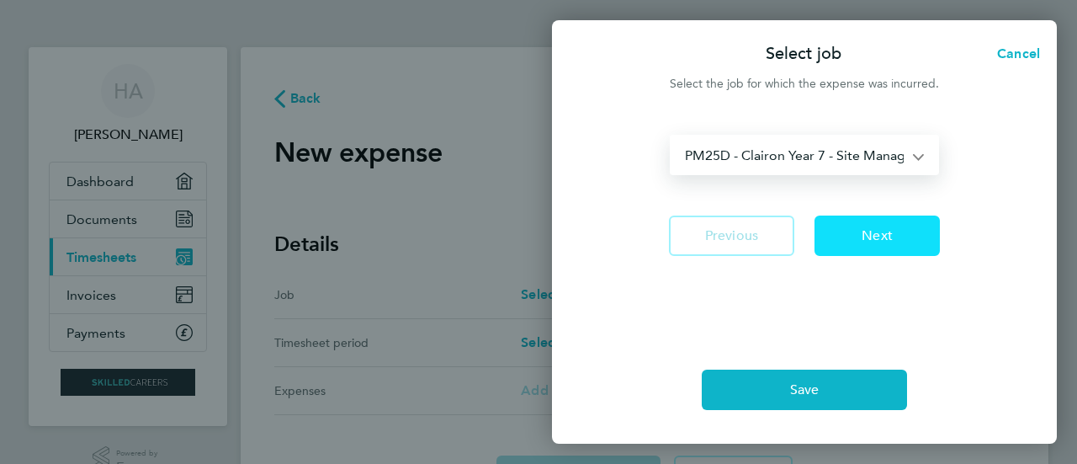
click at [901, 249] on button "Next" at bounding box center [877, 235] width 125 height 40
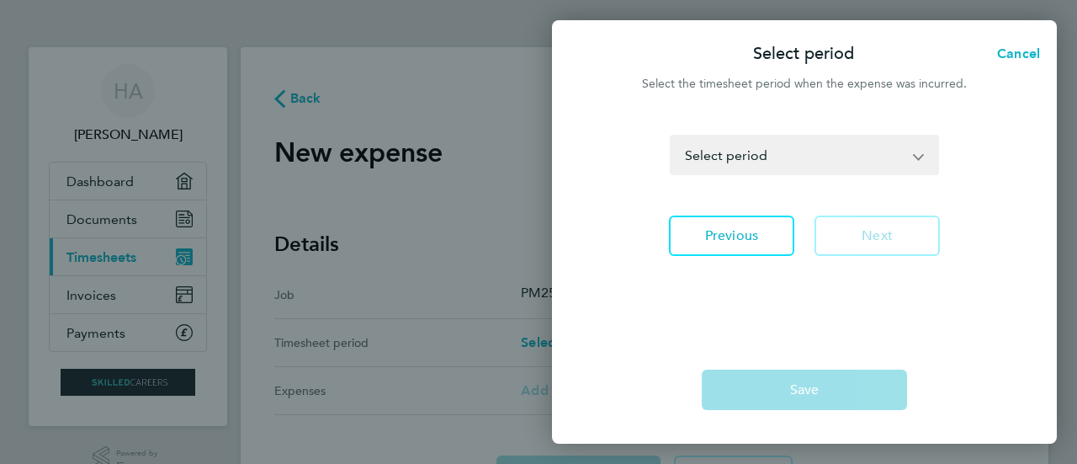
click at [795, 163] on select "[DATE] - [DATE] [DATE] - [DATE] [DATE] - [DATE] [DATE] - [DATE] [DATE] - [DATE]…" at bounding box center [795, 154] width 246 height 37
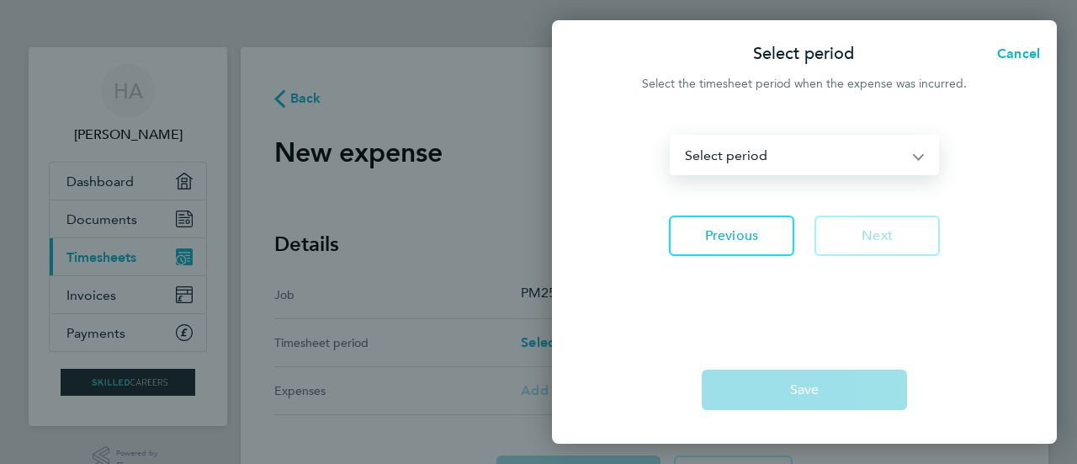
select select "21: Object"
click at [672, 136] on select "[DATE] - [DATE] [DATE] - [DATE] [DATE] - [DATE] [DATE] - [DATE] [DATE] - [DATE]…" at bounding box center [795, 154] width 246 height 37
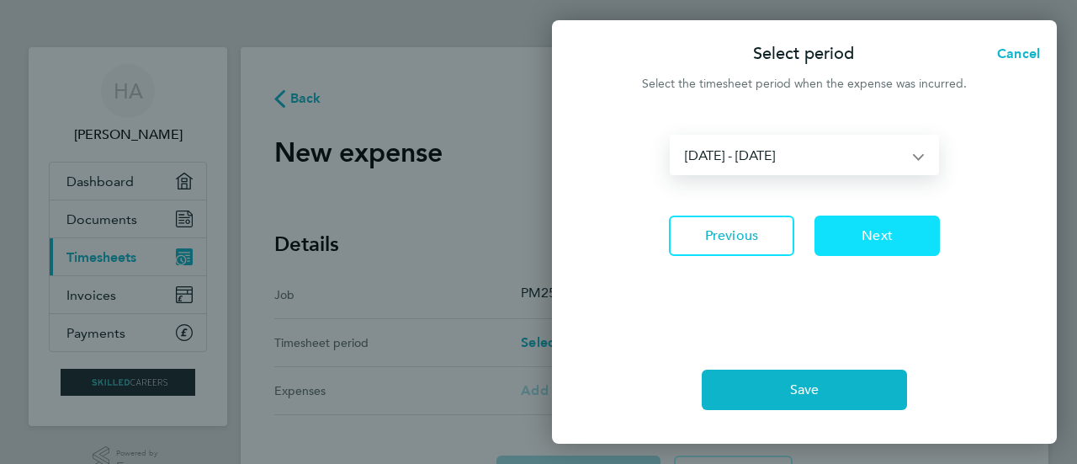
click at [880, 248] on button "Next" at bounding box center [877, 235] width 125 height 40
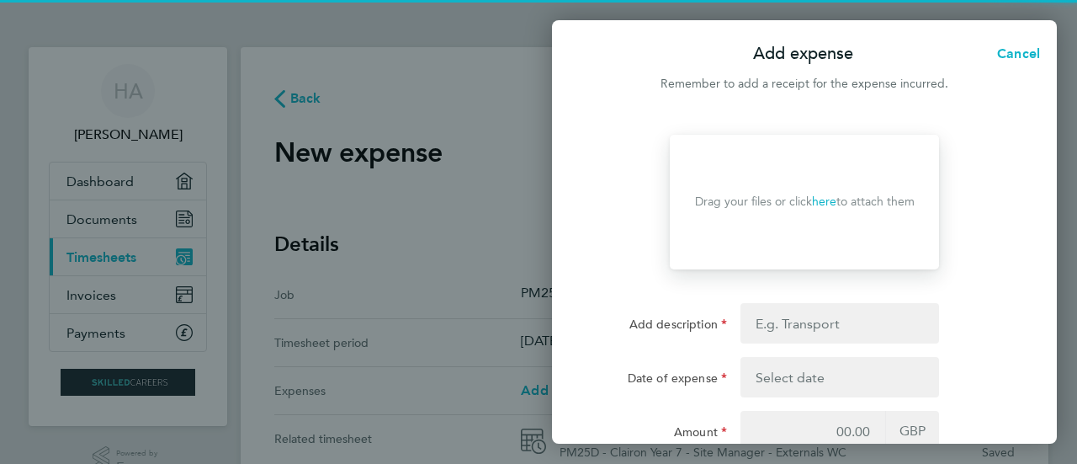
scroll to position [94, 0]
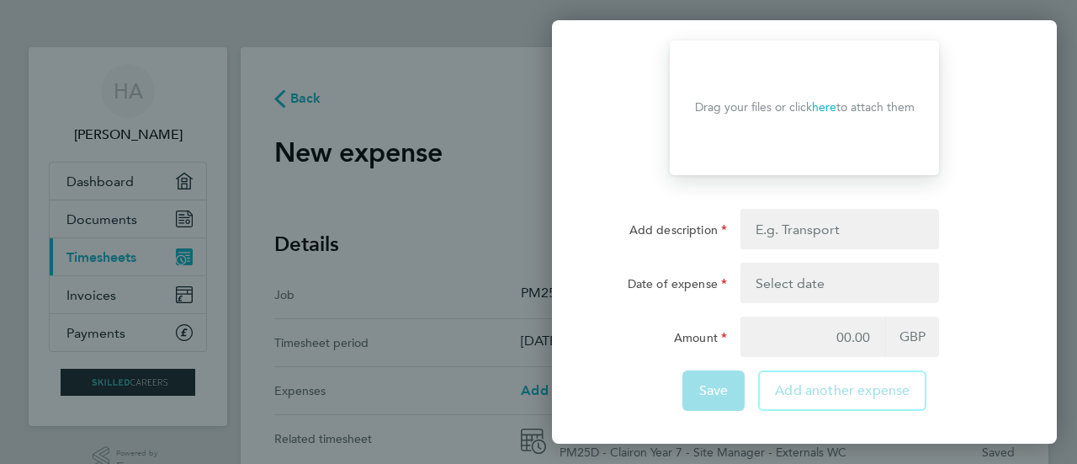
click at [823, 105] on link "here" at bounding box center [824, 107] width 24 height 14
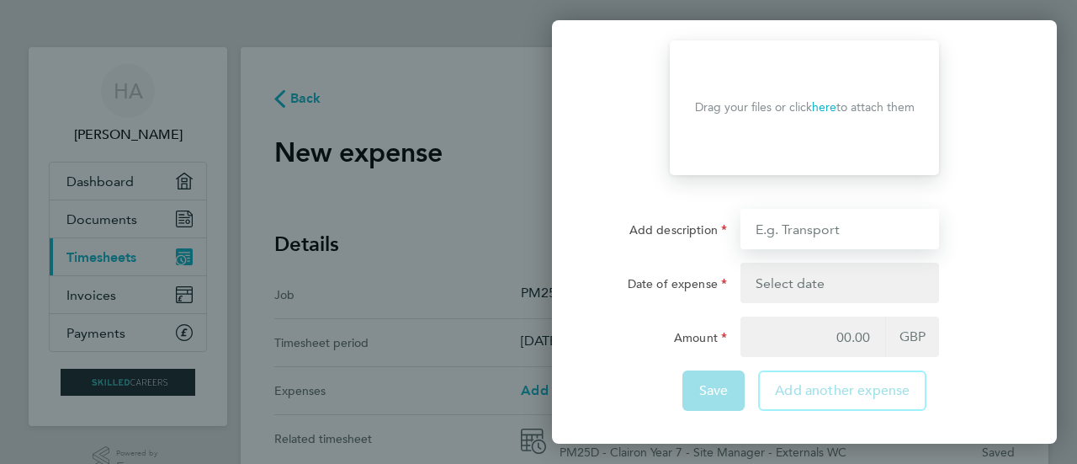
click at [859, 234] on input "Add description" at bounding box center [840, 229] width 199 height 40
type input "parking"
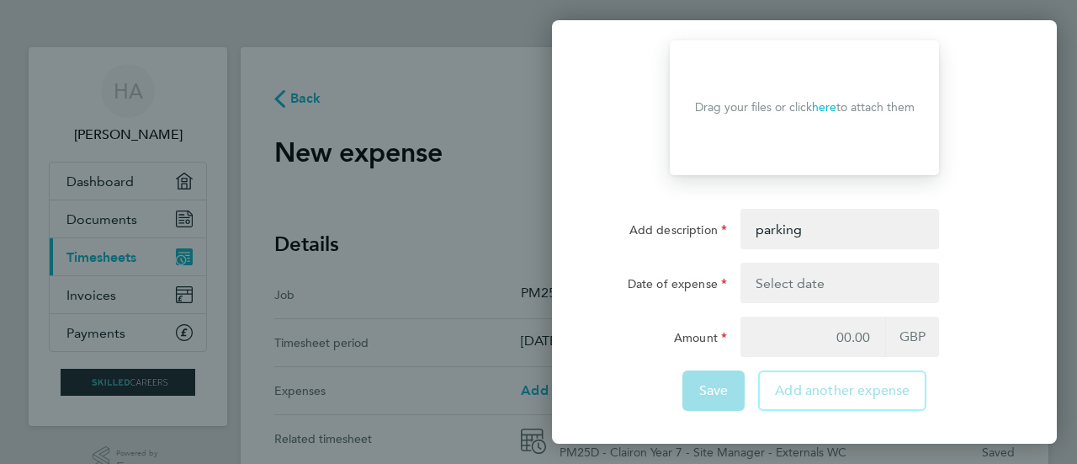
click at [813, 265] on button "button" at bounding box center [840, 283] width 199 height 40
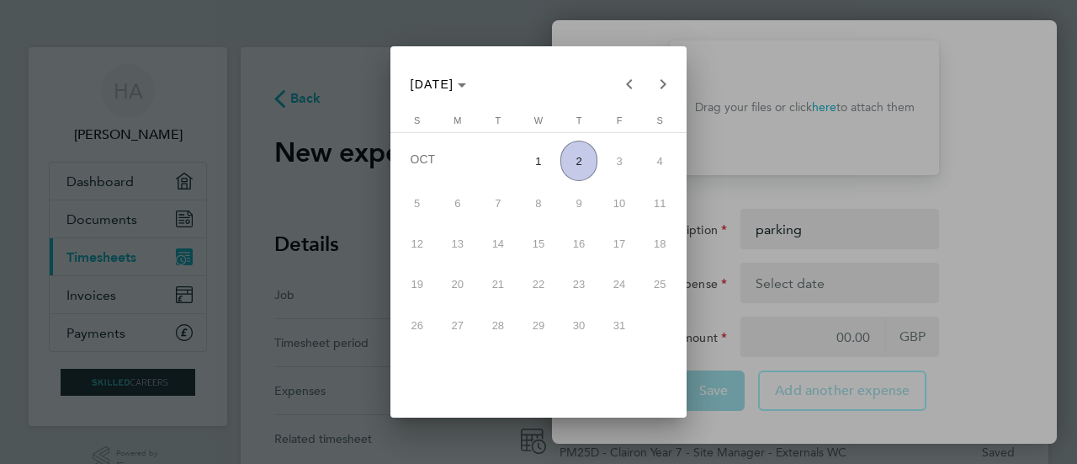
click at [573, 162] on span "2" at bounding box center [579, 161] width 36 height 40
type input "[DATE]"
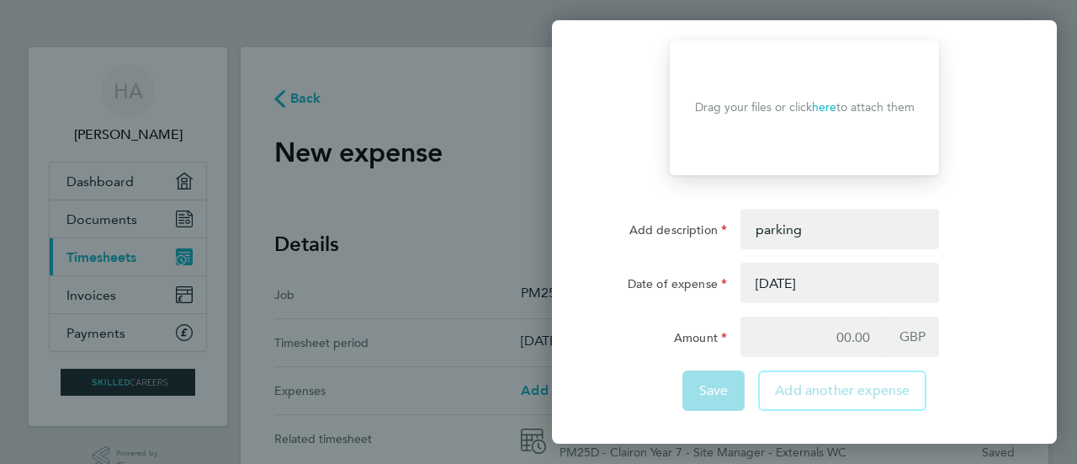
click at [785, 280] on button "button" at bounding box center [840, 283] width 199 height 40
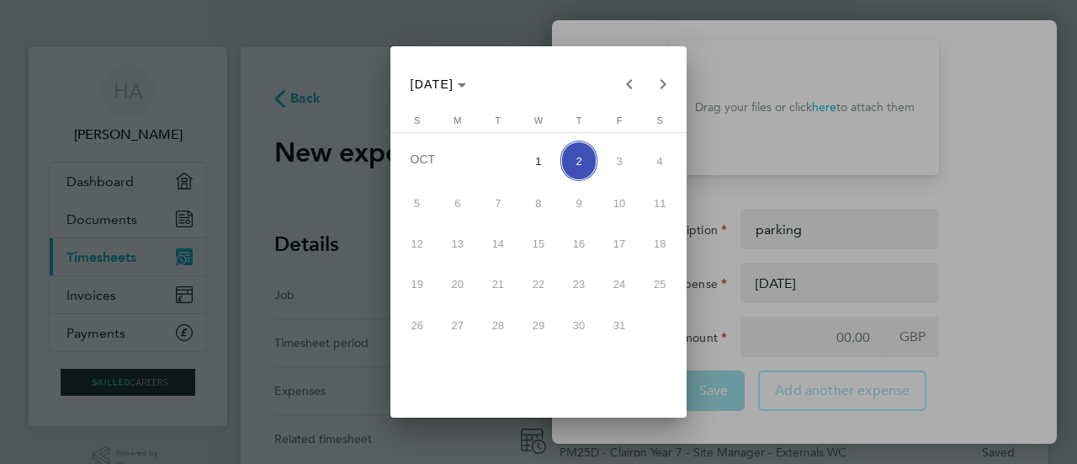
click at [577, 155] on span "2" at bounding box center [579, 161] width 36 height 40
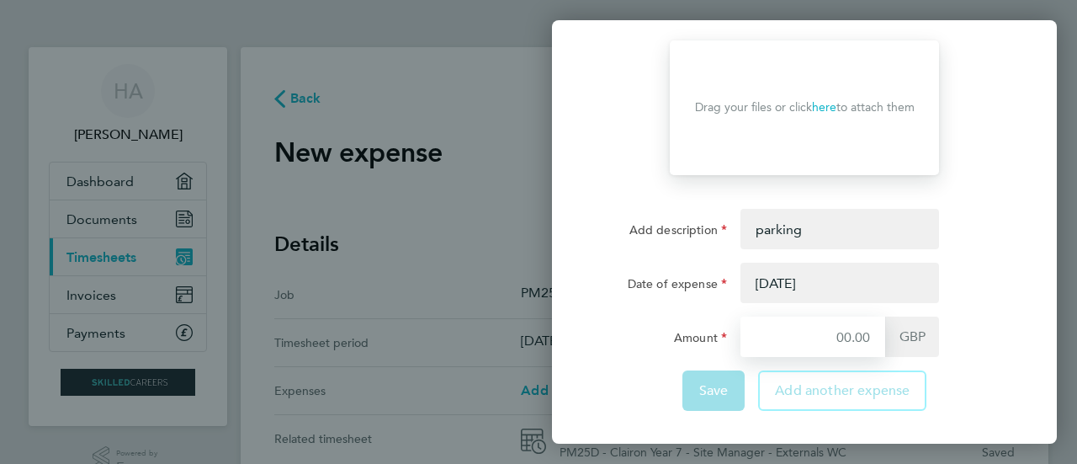
click at [864, 344] on input "Amount" at bounding box center [813, 336] width 145 height 40
type input "173.95"
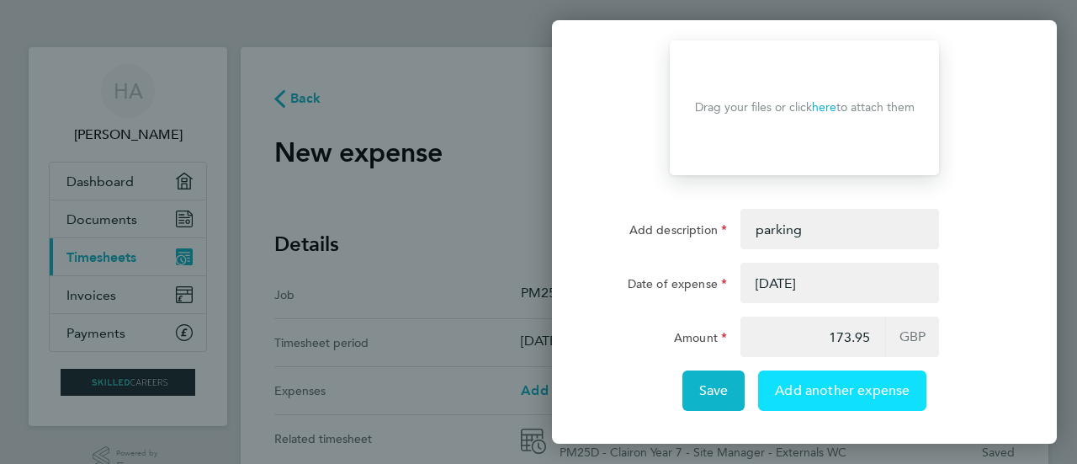
click at [827, 386] on span "Add another expense" at bounding box center [842, 390] width 135 height 17
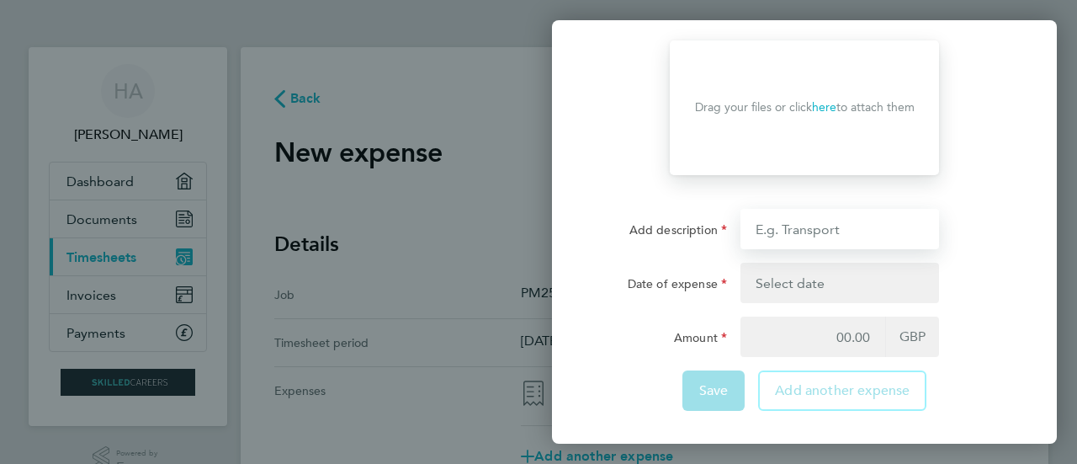
click at [837, 227] on input "Add description" at bounding box center [840, 229] width 199 height 40
type input "779 miles @ 0.45"
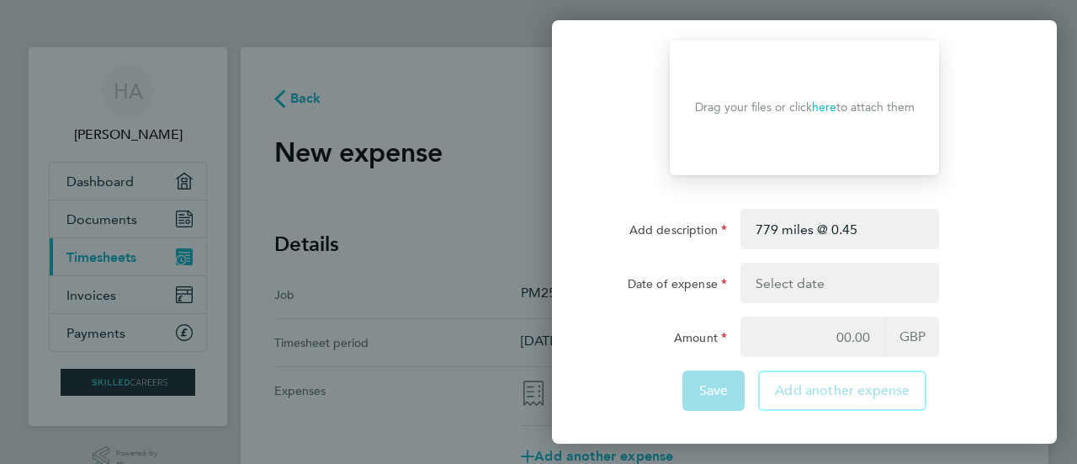
click at [832, 279] on button "button" at bounding box center [840, 283] width 199 height 40
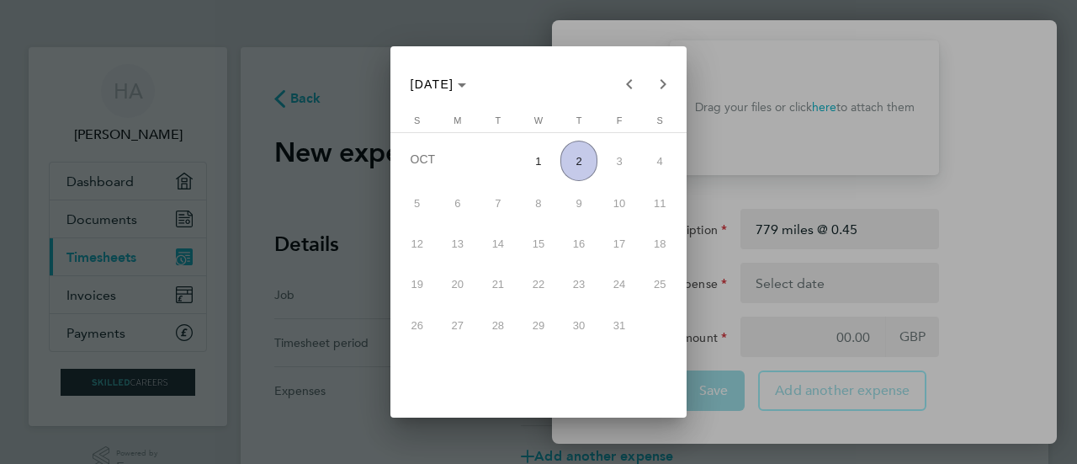
click at [576, 153] on span "2" at bounding box center [579, 161] width 36 height 40
type input "[DATE]"
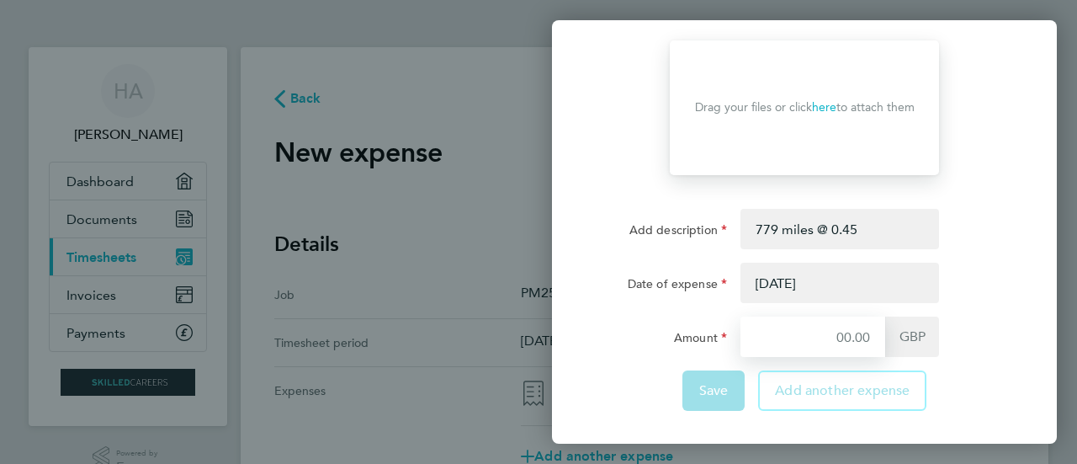
click at [854, 339] on input "Amount" at bounding box center [813, 336] width 145 height 40
type input "350.55"
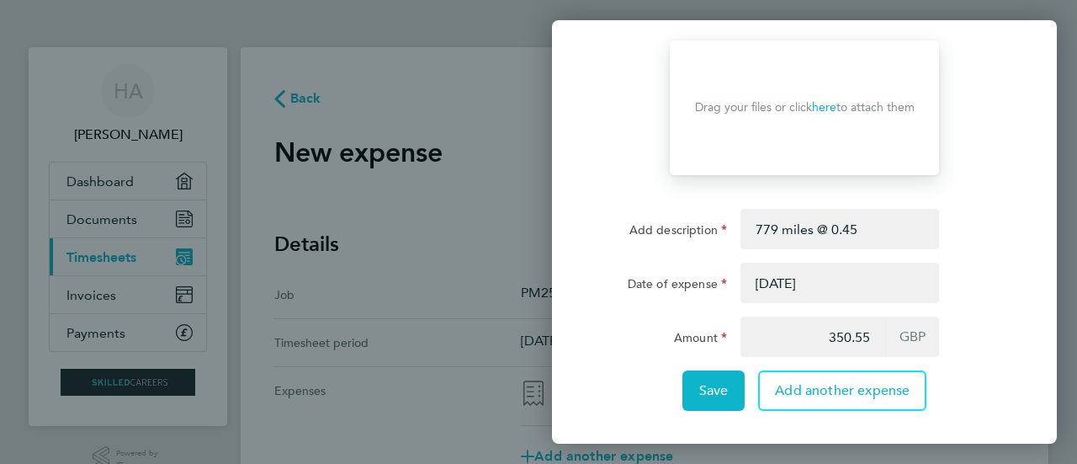
click at [637, 356] on div "Amount" at bounding box center [663, 336] width 141 height 40
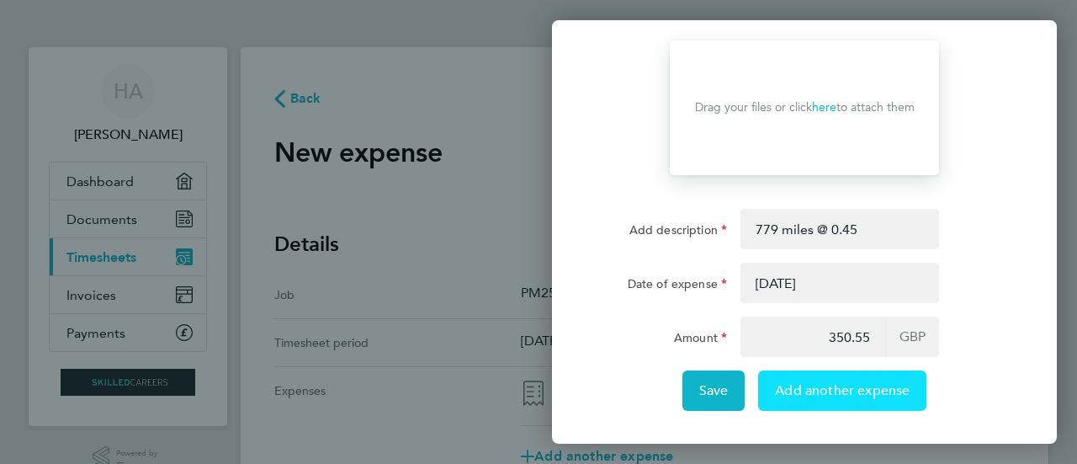
click at [831, 393] on span "Add another expense" at bounding box center [842, 390] width 135 height 17
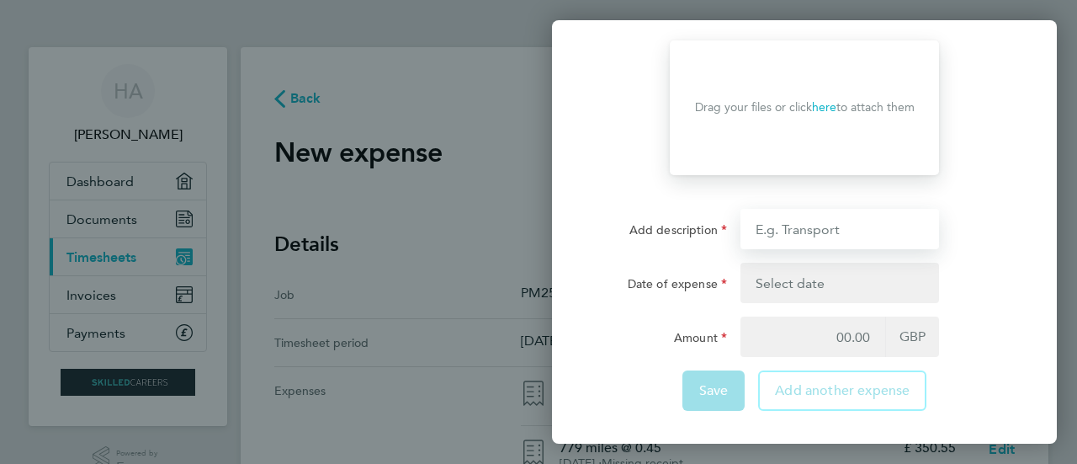
click at [824, 231] on input "Add description" at bounding box center [840, 229] width 199 height 40
type input "teams food"
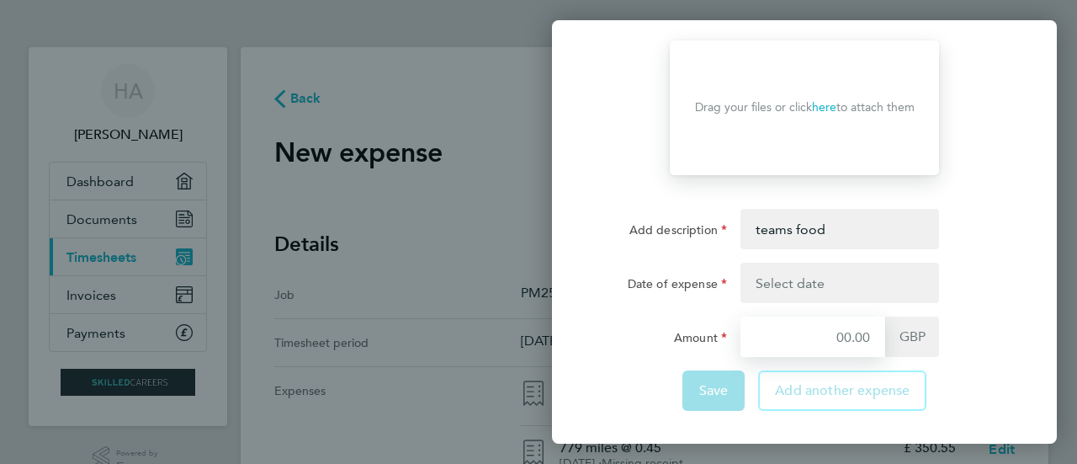
click at [811, 341] on input "Amount" at bounding box center [813, 336] width 145 height 40
type input "48.50"
click at [854, 274] on button "button" at bounding box center [840, 283] width 199 height 40
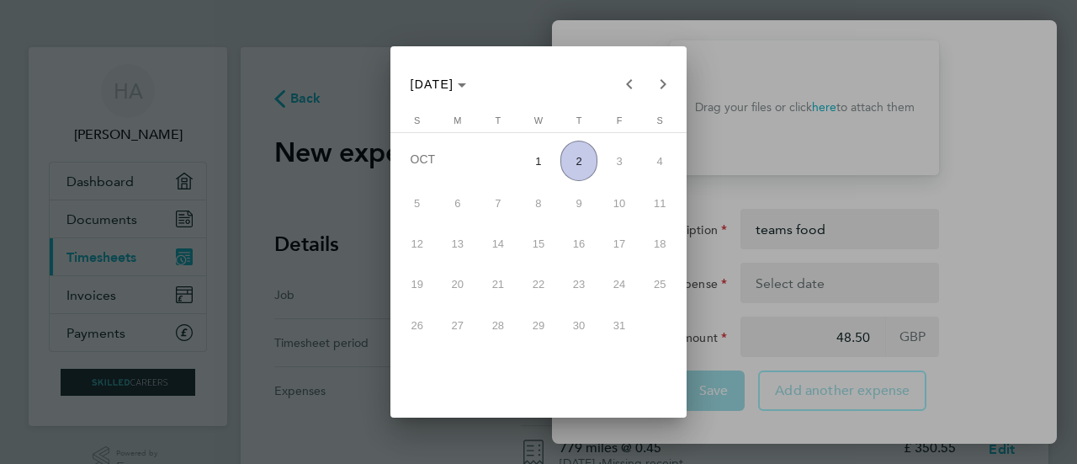
click at [596, 155] on span "2" at bounding box center [579, 161] width 36 height 40
type input "[DATE]"
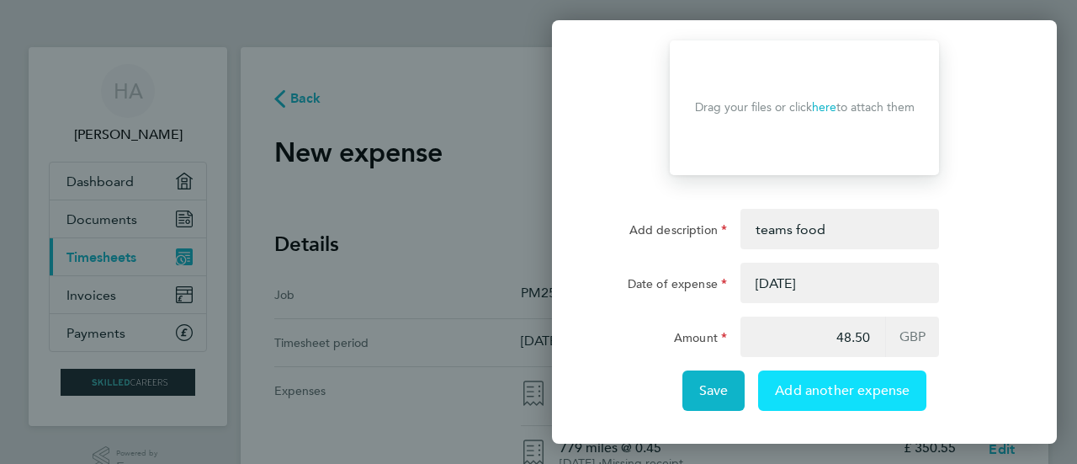
click at [821, 399] on button "Add another expense" at bounding box center [842, 390] width 168 height 40
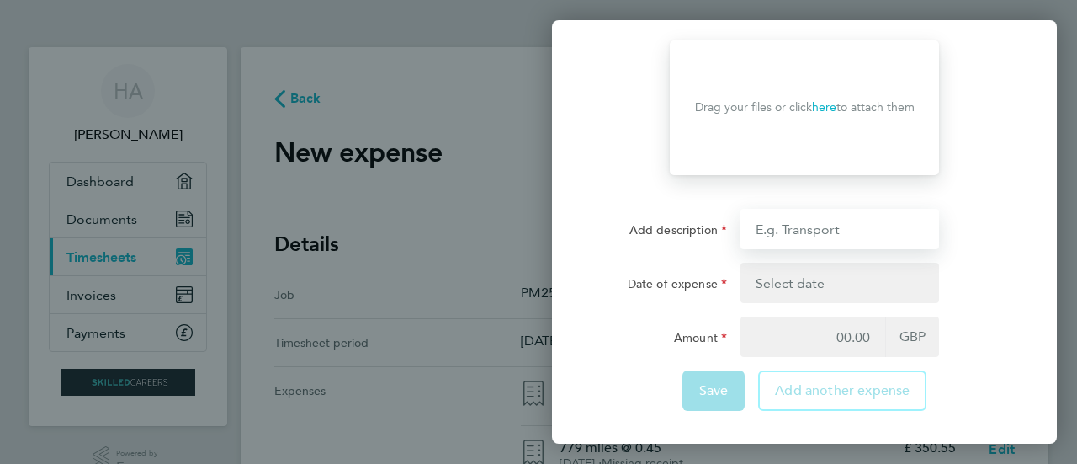
click at [796, 230] on input "Add description" at bounding box center [840, 229] width 199 height 40
type input "teams food"
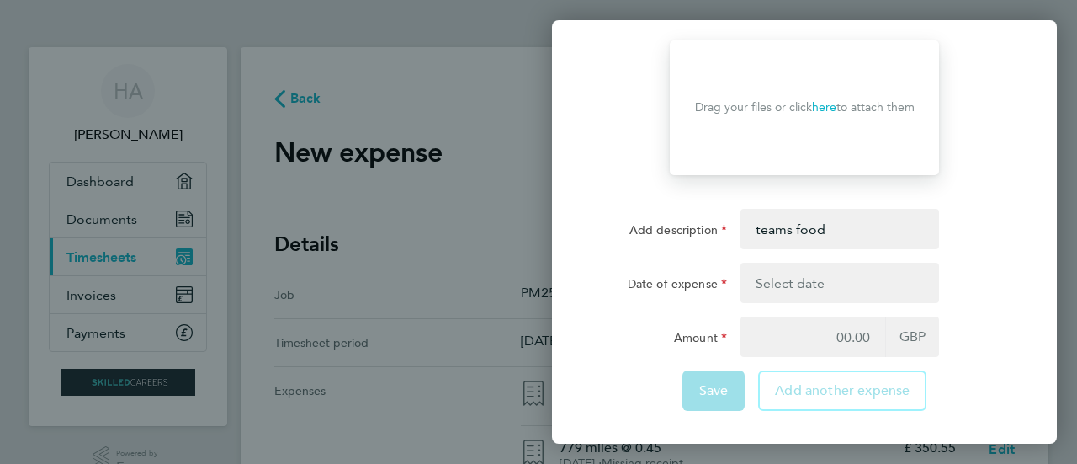
click at [800, 274] on button "button" at bounding box center [840, 283] width 199 height 40
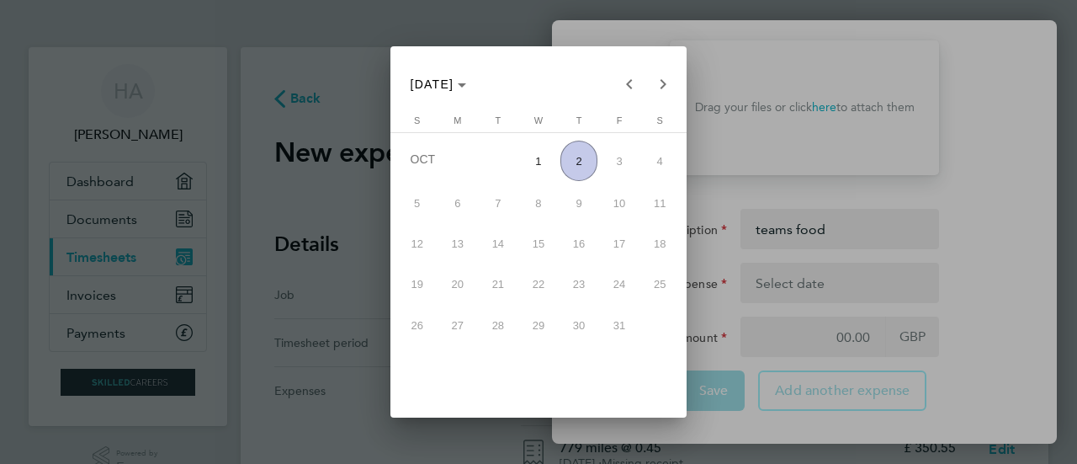
click at [581, 161] on span "2" at bounding box center [579, 161] width 36 height 40
type input "[DATE]"
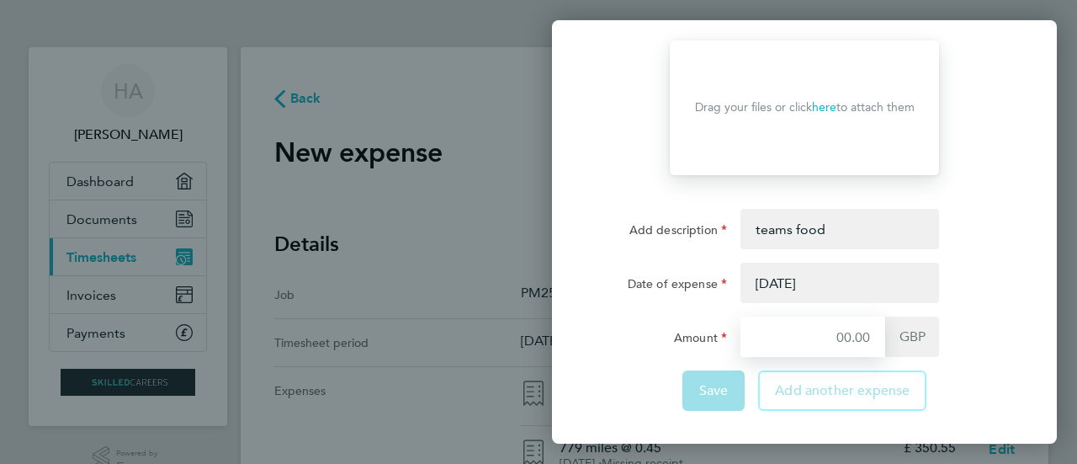
click at [813, 326] on input "Amount" at bounding box center [813, 336] width 145 height 40
type input "4"
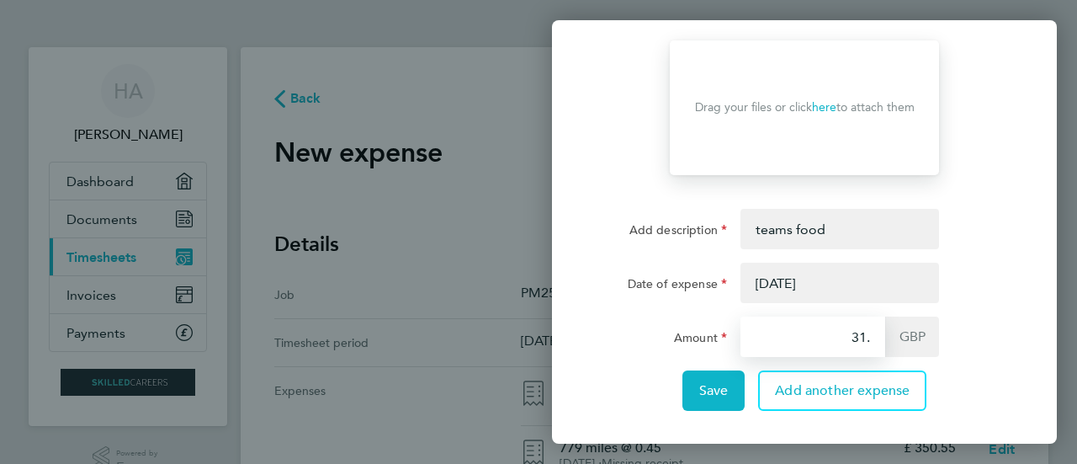
type input "31.8"
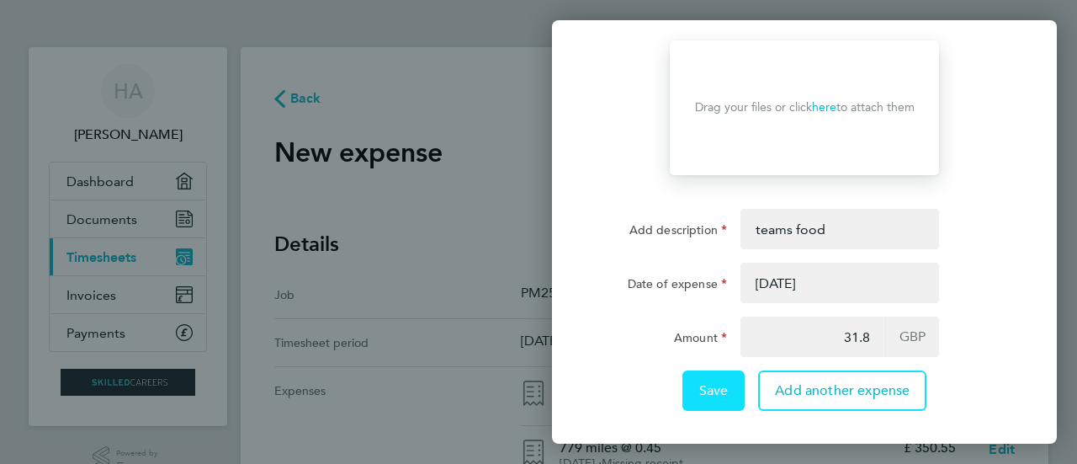
click at [684, 391] on button "Save" at bounding box center [714, 390] width 63 height 40
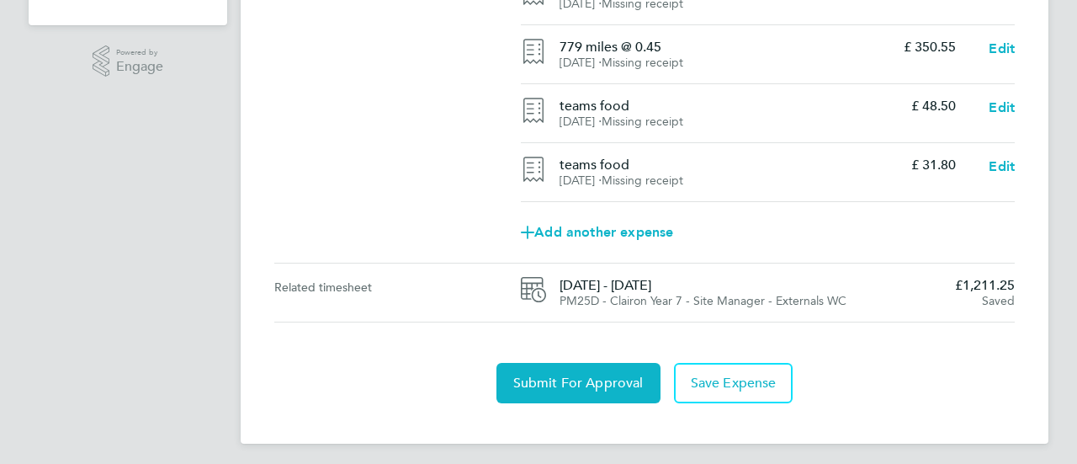
scroll to position [402, 0]
click at [848, 284] on span "[DATE] - [DATE]" at bounding box center [751, 284] width 382 height 17
